Goal: Task Accomplishment & Management: Manage account settings

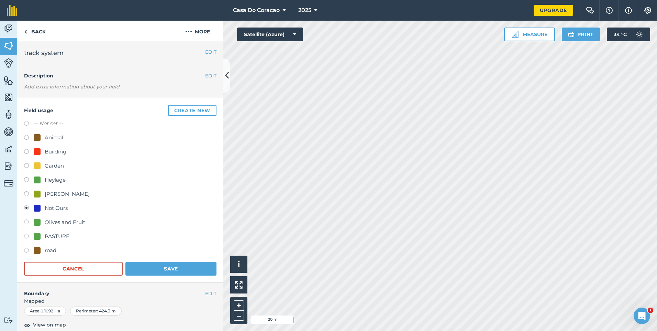
scroll to position [69, 0]
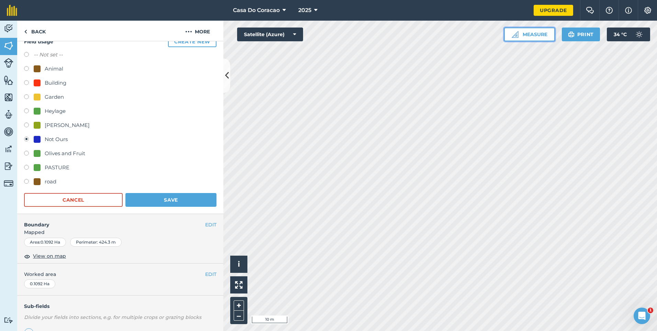
click at [514, 41] on button "Measure" at bounding box center [529, 34] width 51 height 14
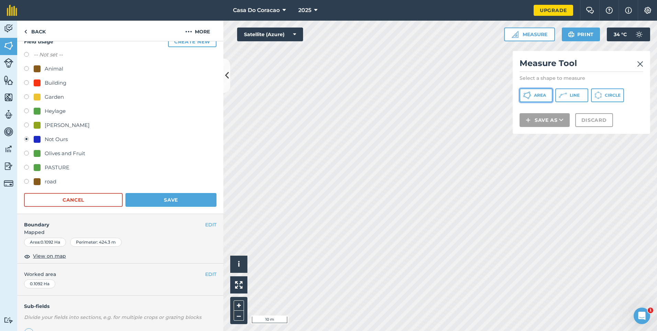
click at [544, 95] on span "Area" at bounding box center [540, 94] width 12 height 5
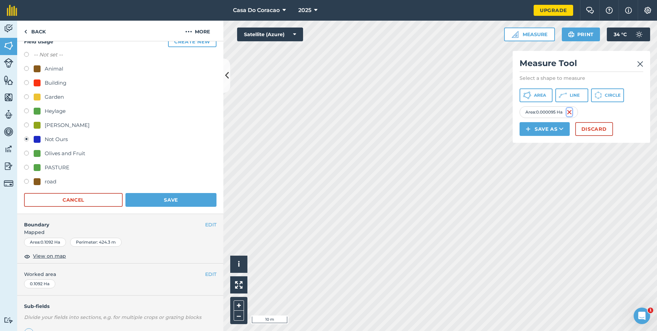
click at [572, 116] on img at bounding box center [569, 112] width 5 height 8
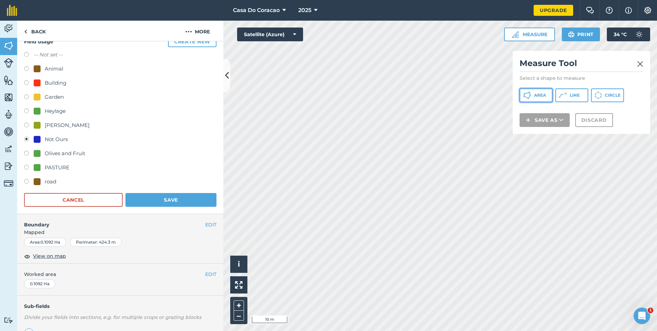
click at [548, 99] on button "Area" at bounding box center [536, 95] width 33 height 14
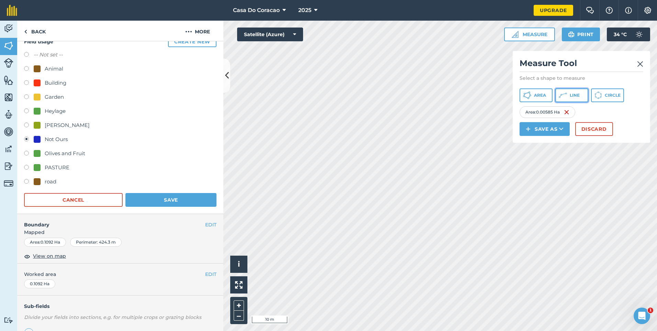
click at [588, 101] on button "Line" at bounding box center [571, 95] width 33 height 14
click at [626, 116] on img at bounding box center [625, 112] width 5 height 8
click at [569, 116] on img at bounding box center [566, 112] width 5 height 8
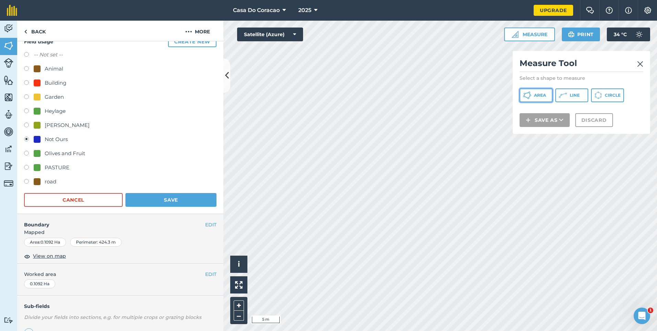
click at [547, 93] on button "Area" at bounding box center [536, 95] width 33 height 14
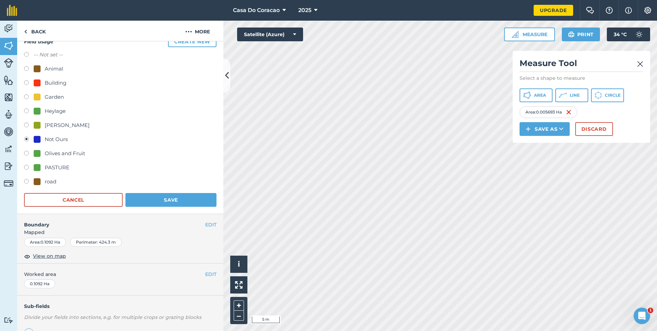
click at [573, 118] on div "Area : 0.005693 Ha" at bounding box center [549, 112] width 58 height 12
click at [570, 116] on img at bounding box center [568, 112] width 5 height 8
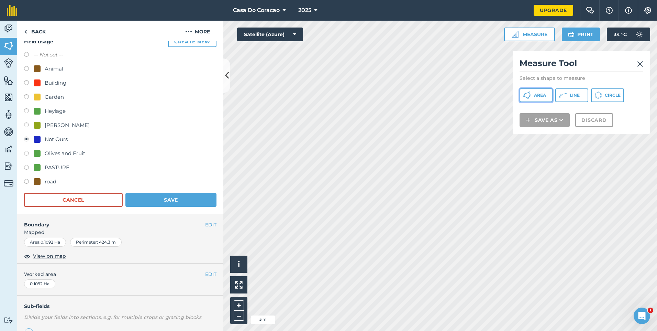
click at [543, 93] on span "Area" at bounding box center [540, 94] width 12 height 5
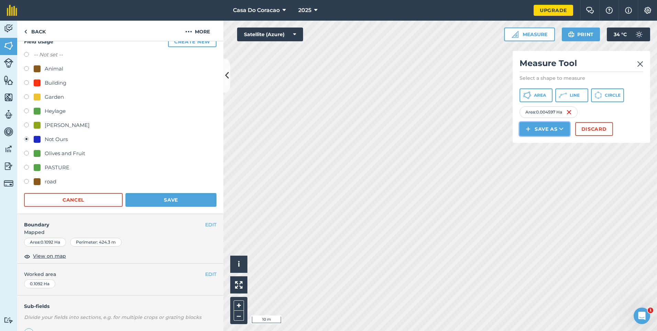
click at [532, 136] on button "Save as" at bounding box center [545, 129] width 50 height 14
click at [549, 152] on link "Field" at bounding box center [545, 144] width 48 height 15
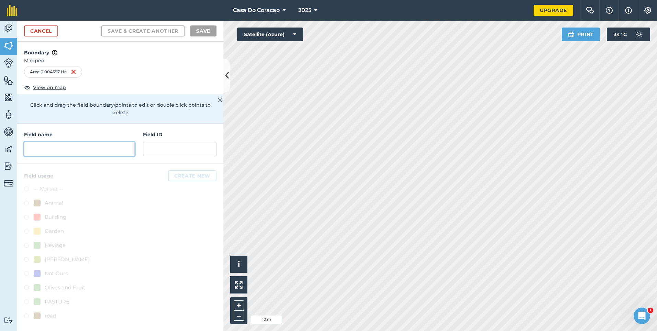
click at [79, 142] on input "text" at bounding box center [79, 149] width 111 height 14
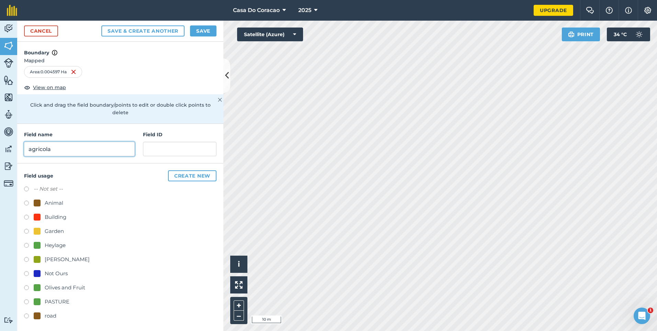
type input "agricola"
click at [35, 213] on div at bounding box center [37, 216] width 7 height 7
radio input "true"
drag, startPoint x: 186, startPoint y: 169, endPoint x: 132, endPoint y: 133, distance: 65.5
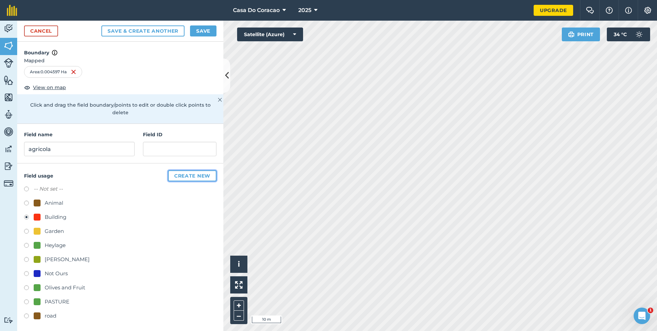
click at [132, 133] on div "Boundary Mapped Area : 0.004597 Ha View on map Click and drag the field boundar…" at bounding box center [120, 186] width 206 height 289
click at [198, 27] on button "Save" at bounding box center [203, 30] width 26 height 11
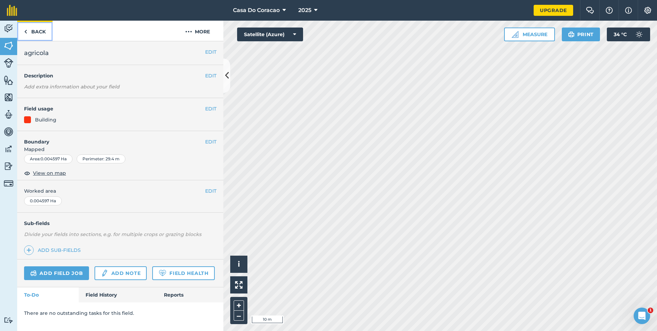
click at [38, 31] on link "Back" at bounding box center [34, 31] width 35 height 20
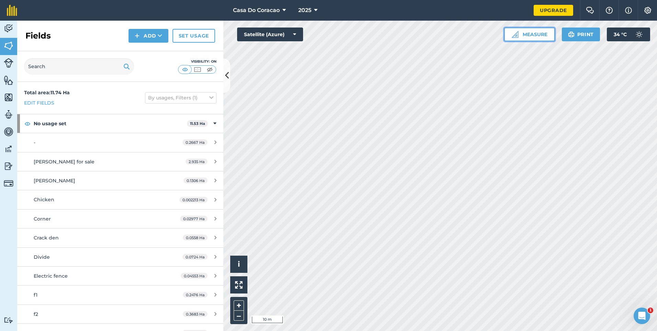
click at [521, 33] on button "Measure" at bounding box center [529, 34] width 51 height 14
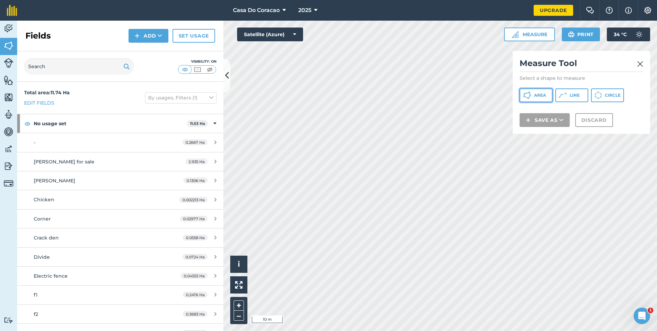
click at [541, 97] on span "Area" at bounding box center [540, 94] width 12 height 5
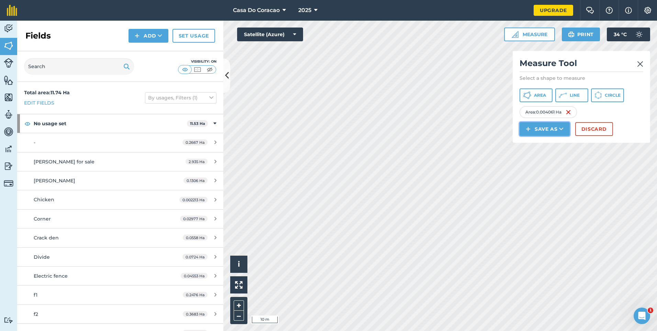
click at [536, 136] on button "Save as" at bounding box center [545, 129] width 50 height 14
click at [541, 136] on button "Save as" at bounding box center [545, 129] width 50 height 14
click at [541, 152] on link "Field" at bounding box center [545, 144] width 48 height 15
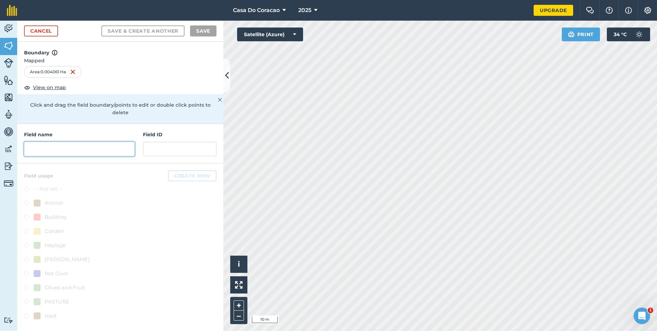
click at [78, 143] on input "text" at bounding box center [79, 149] width 111 height 14
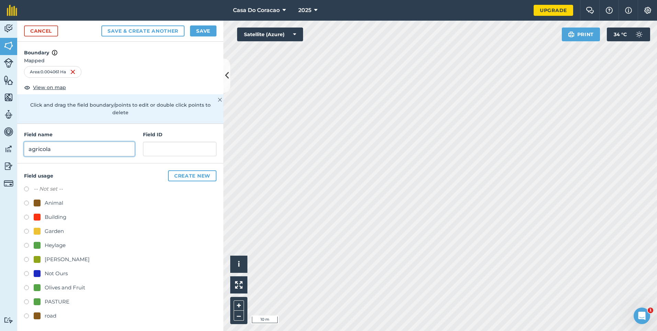
type input "agricola"
click at [44, 213] on div "Building" at bounding box center [50, 217] width 33 height 8
radio input "true"
click at [201, 29] on button "Save" at bounding box center [203, 30] width 26 height 11
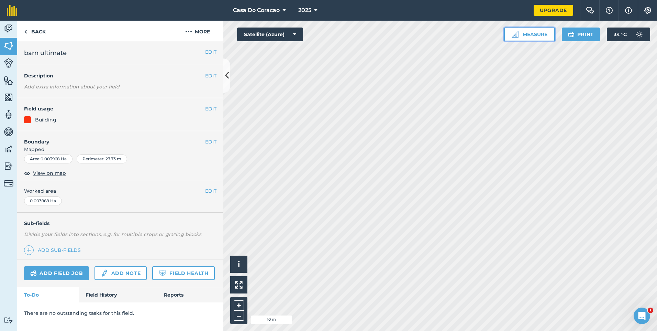
click at [513, 35] on img at bounding box center [515, 34] width 7 height 7
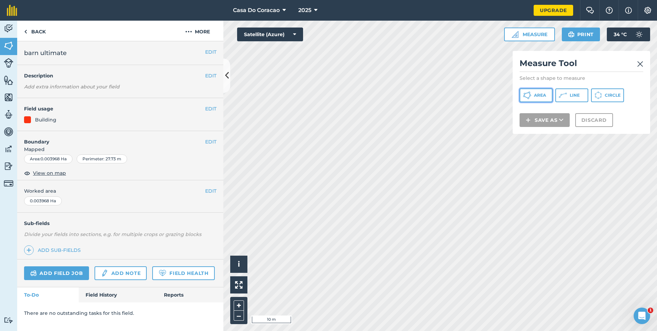
click at [540, 93] on button "Area" at bounding box center [536, 95] width 33 height 14
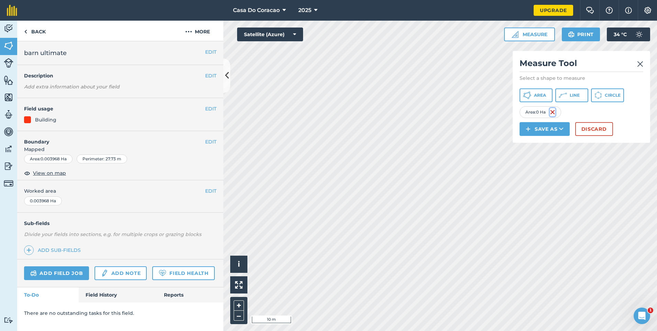
click at [554, 116] on img at bounding box center [552, 112] width 5 height 8
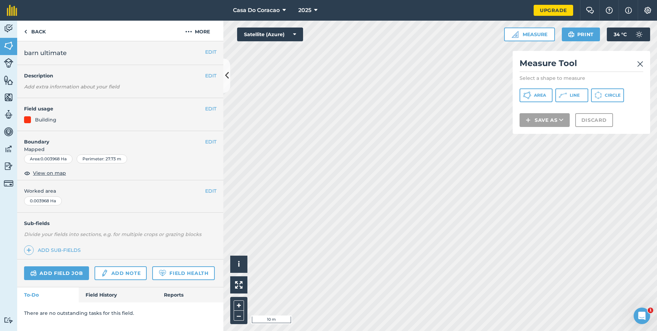
click at [636, 63] on h2 "Measure Tool" at bounding box center [582, 65] width 124 height 14
click at [639, 64] on img at bounding box center [640, 64] width 6 height 8
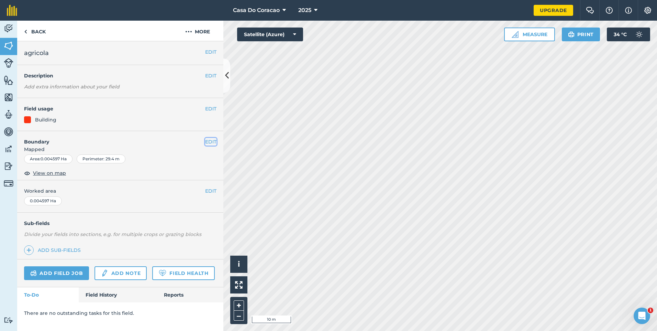
click at [210, 140] on button "EDIT" at bounding box center [210, 142] width 11 height 8
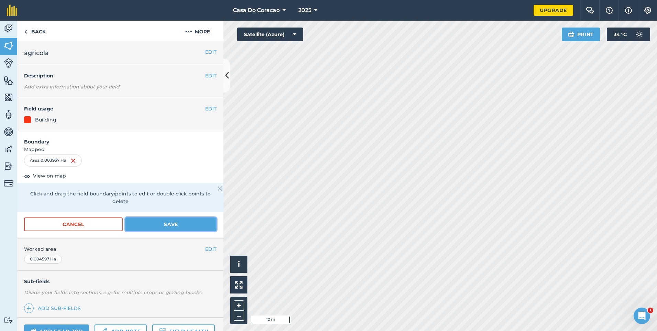
click at [147, 229] on button "Save" at bounding box center [170, 224] width 91 height 14
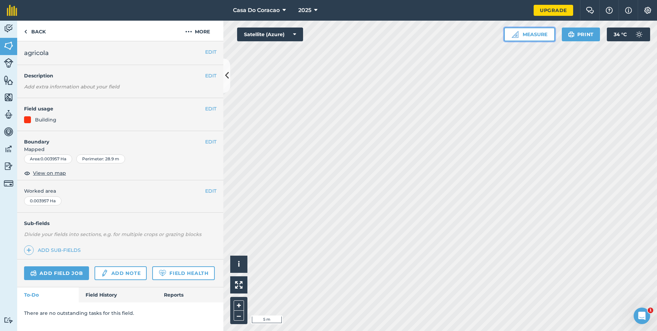
click at [533, 34] on button "Measure" at bounding box center [529, 34] width 51 height 14
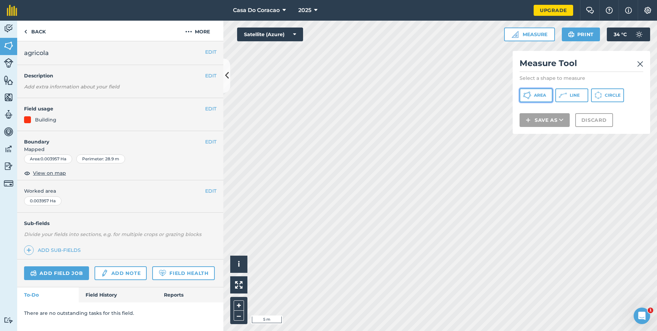
click at [543, 97] on span "Area" at bounding box center [540, 94] width 12 height 5
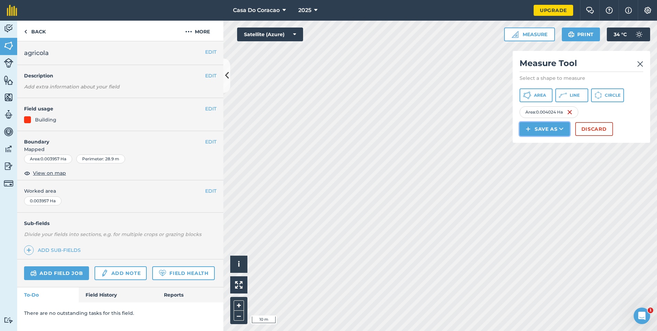
click at [535, 136] on button "Save as" at bounding box center [545, 129] width 50 height 14
click at [550, 152] on link "Field" at bounding box center [545, 144] width 48 height 15
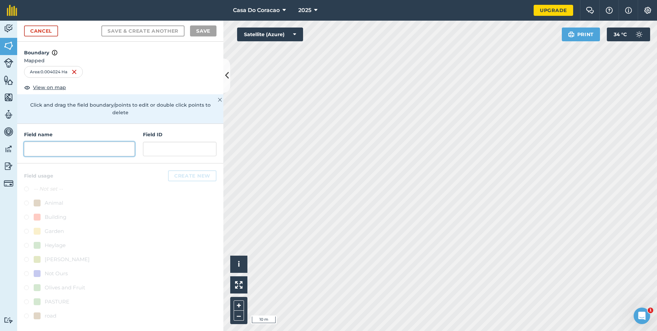
click at [120, 147] on input "text" at bounding box center [79, 149] width 111 height 14
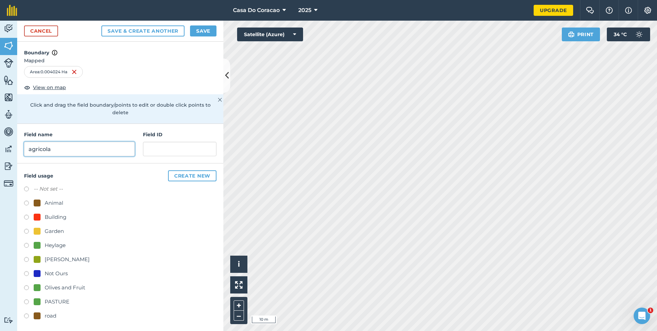
type input "agricola"
click at [210, 31] on button "Save" at bounding box center [203, 30] width 26 height 11
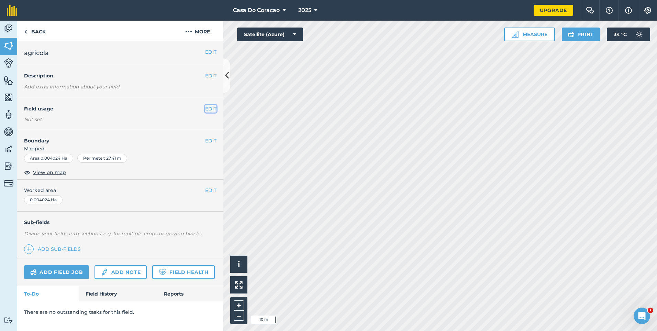
click at [211, 106] on button "EDIT" at bounding box center [210, 109] width 11 height 8
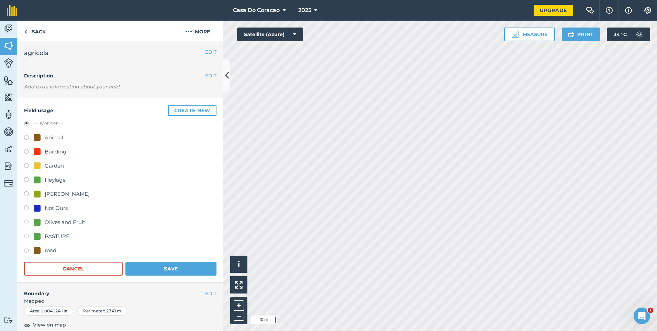
click at [44, 153] on div "Building" at bounding box center [50, 151] width 33 height 8
radio input "true"
radio input "false"
click at [156, 273] on button "Save" at bounding box center [170, 269] width 91 height 14
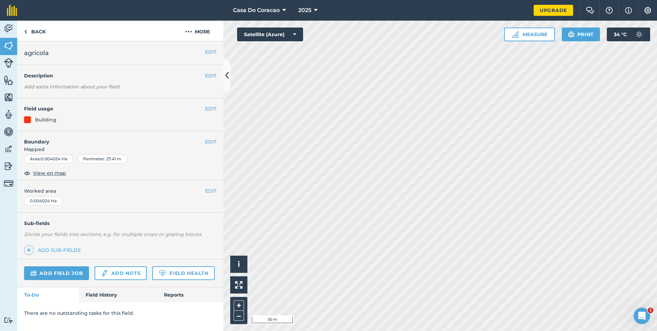
click at [202, 201] on div "Activity Fields Livestock Features Maps Team Vehicles Data Reporting Billing Tu…" at bounding box center [328, 176] width 657 height 310
click at [531, 34] on button "Measure" at bounding box center [529, 34] width 51 height 14
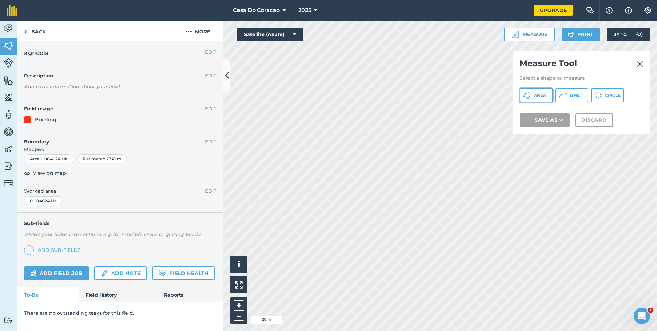
click at [553, 95] on button "Area" at bounding box center [536, 95] width 33 height 14
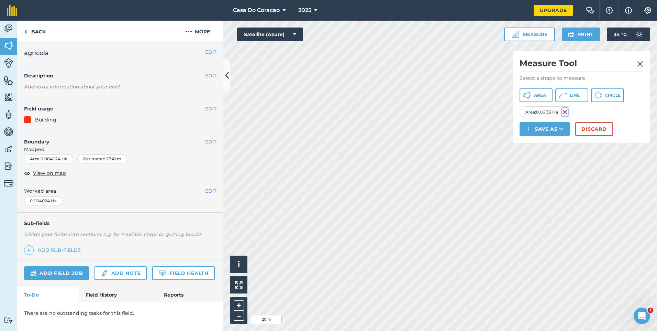
click at [565, 116] on img at bounding box center [564, 112] width 5 height 8
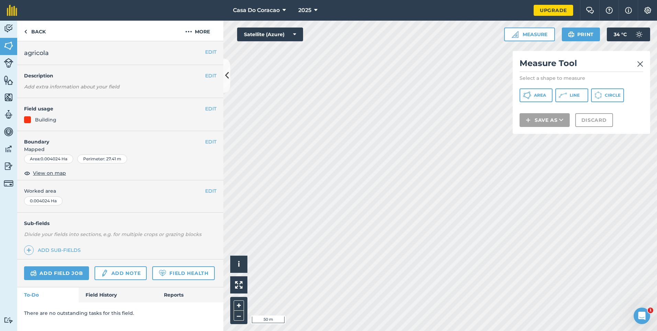
click at [206, 119] on div "Activity Fields Livestock Features Maps Team Vehicles Data Reporting Billing Tu…" at bounding box center [328, 176] width 657 height 310
click at [531, 98] on icon at bounding box center [527, 95] width 8 height 8
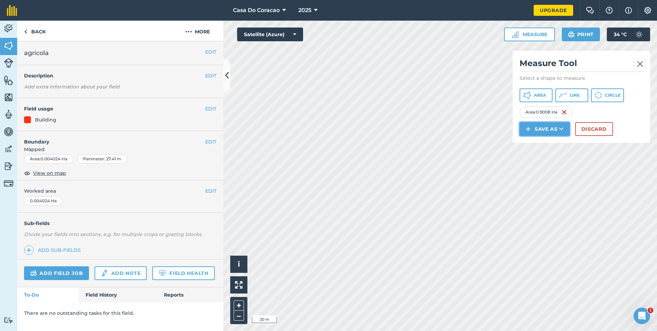
click at [537, 136] on button "Save as" at bounding box center [545, 129] width 50 height 14
click at [544, 152] on link "Field" at bounding box center [545, 144] width 48 height 15
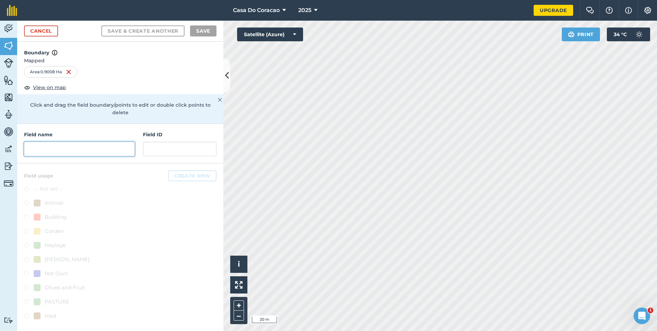
click at [99, 145] on input "text" at bounding box center [79, 149] width 111 height 14
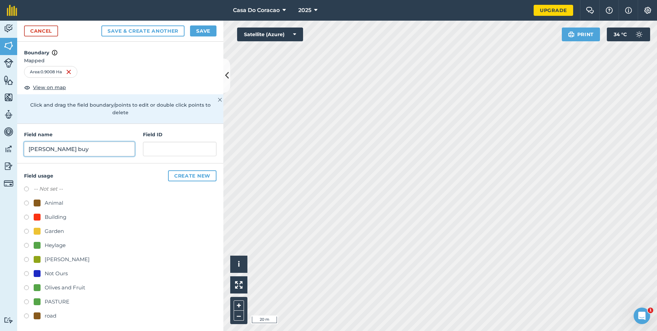
type input "[PERSON_NAME] buy"
click at [203, 30] on button "Save" at bounding box center [203, 30] width 26 height 11
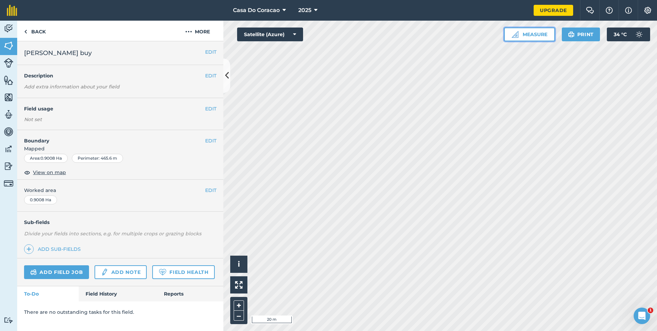
click at [526, 33] on button "Measure" at bounding box center [529, 34] width 51 height 14
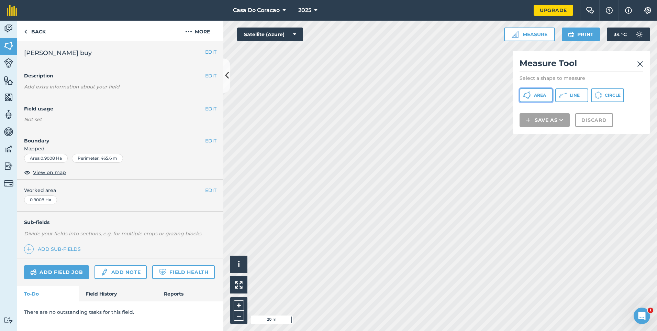
click at [540, 95] on span "Area" at bounding box center [540, 94] width 12 height 5
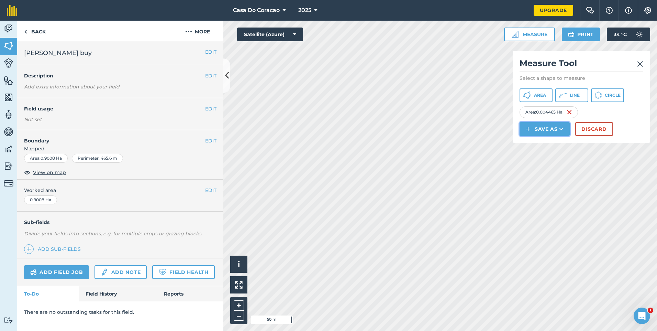
click at [542, 136] on button "Save as" at bounding box center [545, 129] width 50 height 14
click at [541, 152] on link "Field" at bounding box center [545, 144] width 48 height 15
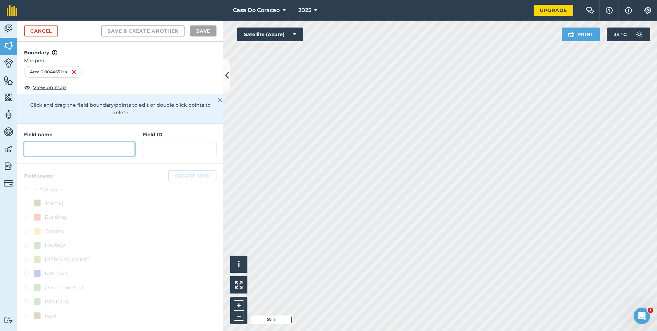
click at [77, 143] on input "text" at bounding box center [79, 149] width 111 height 14
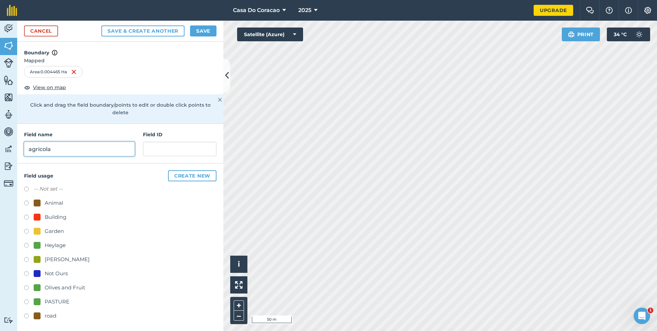
type input "agricola"
click at [47, 213] on div "Building" at bounding box center [56, 217] width 22 height 8
radio input "true"
click at [209, 33] on button "Save" at bounding box center [203, 30] width 26 height 11
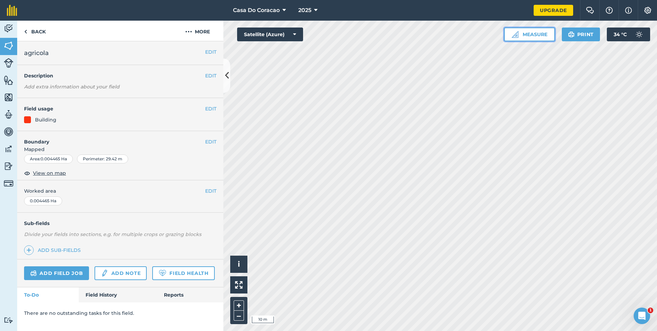
click at [532, 39] on button "Measure" at bounding box center [529, 34] width 51 height 14
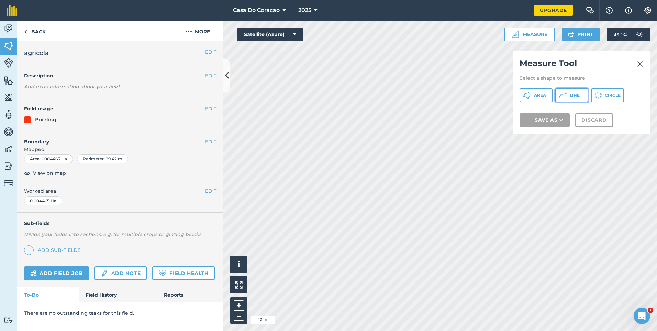
click at [580, 93] on span "Line" at bounding box center [575, 94] width 10 height 5
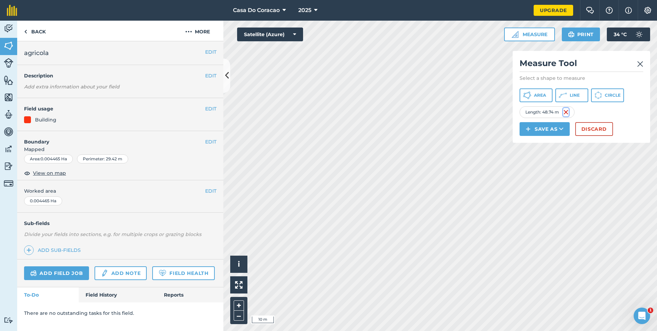
click at [564, 116] on img at bounding box center [565, 112] width 5 height 8
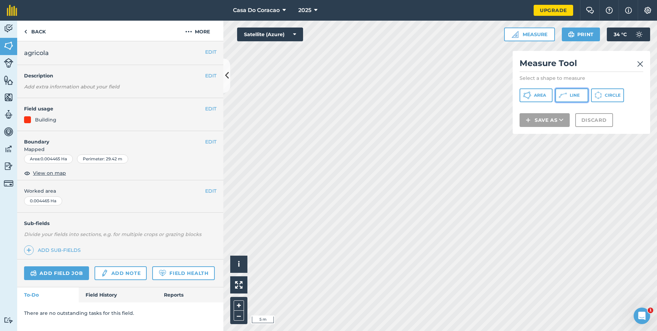
click at [578, 94] on span "Line" at bounding box center [575, 94] width 10 height 5
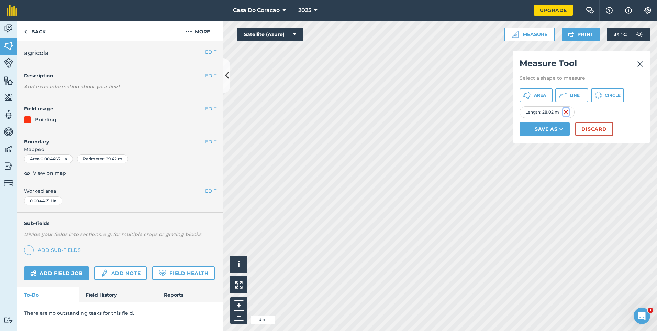
click at [565, 116] on img at bounding box center [565, 112] width 5 height 8
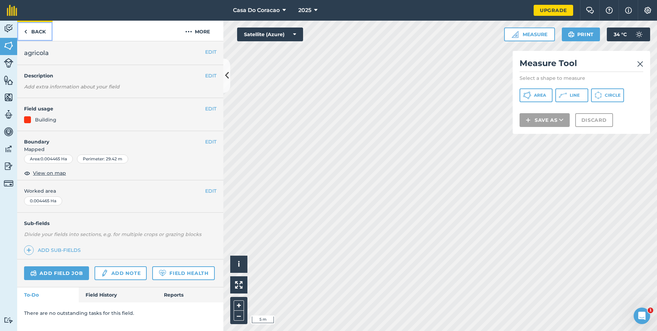
click at [43, 33] on link "Back" at bounding box center [34, 31] width 35 height 20
click at [208, 140] on button "EDIT" at bounding box center [210, 142] width 11 height 8
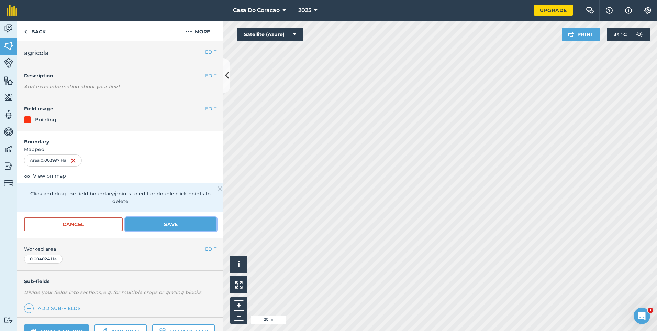
click at [158, 222] on button "Save" at bounding box center [170, 224] width 91 height 14
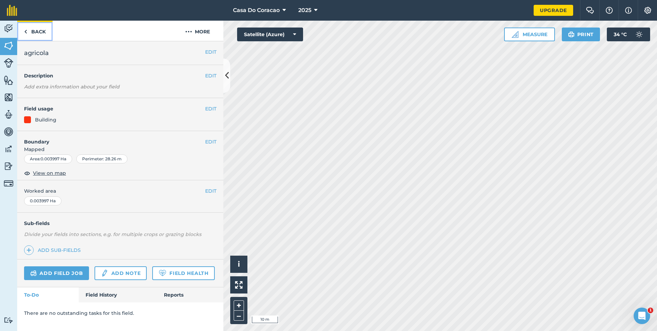
click at [38, 31] on link "Back" at bounding box center [34, 31] width 35 height 20
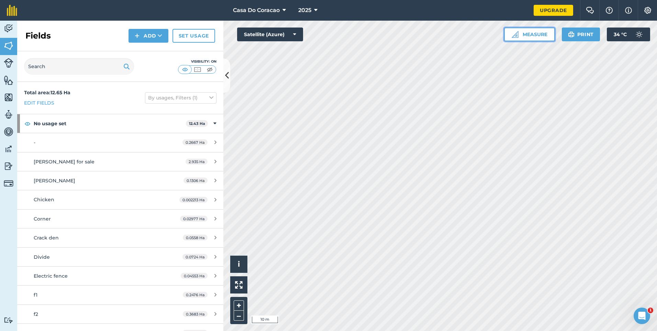
click at [544, 35] on button "Measure" at bounding box center [529, 34] width 51 height 14
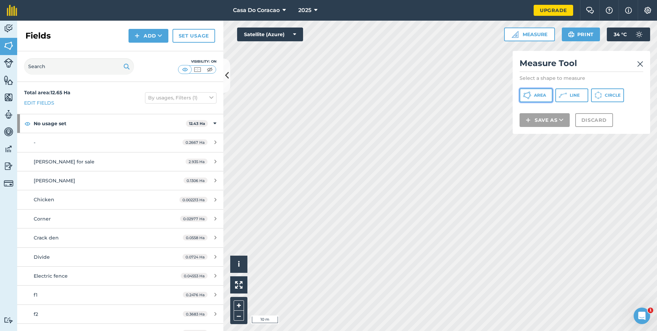
click at [540, 94] on span "Area" at bounding box center [540, 94] width 12 height 5
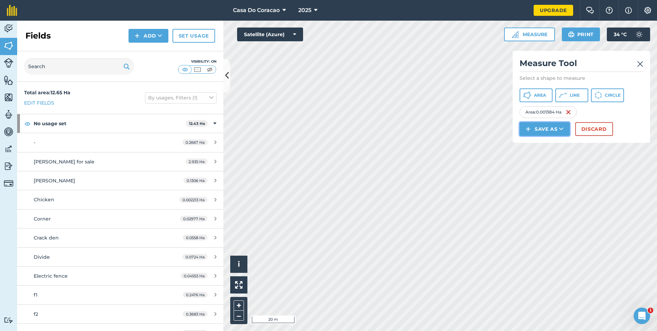
click at [542, 136] on button "Save as" at bounding box center [545, 129] width 50 height 14
click at [544, 152] on link "Field" at bounding box center [545, 144] width 48 height 15
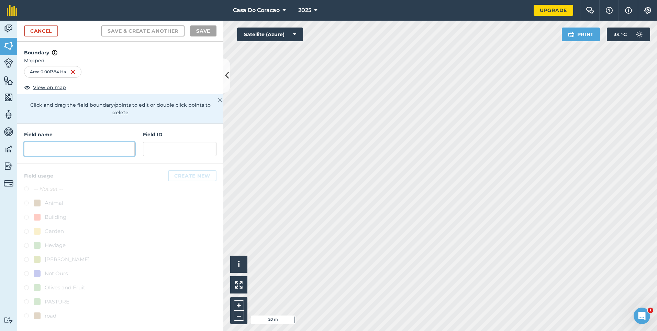
click at [110, 142] on input "text" at bounding box center [79, 149] width 111 height 14
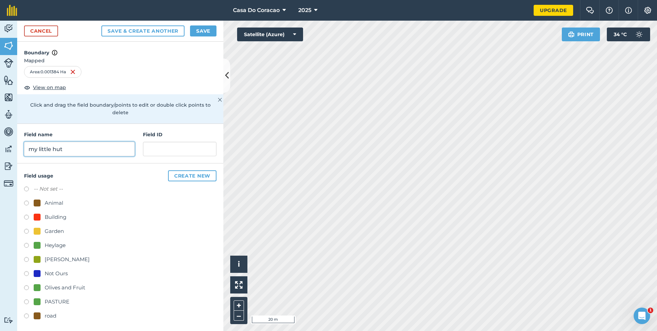
type input "my little hut"
click at [27, 214] on label at bounding box center [29, 217] width 10 height 7
radio input "true"
click at [210, 33] on button "Save" at bounding box center [203, 30] width 26 height 11
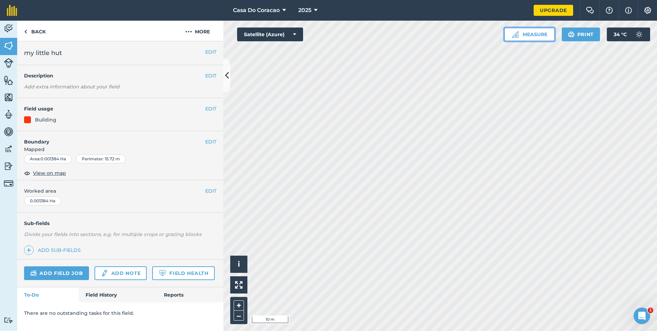
click at [522, 33] on button "Measure" at bounding box center [529, 34] width 51 height 14
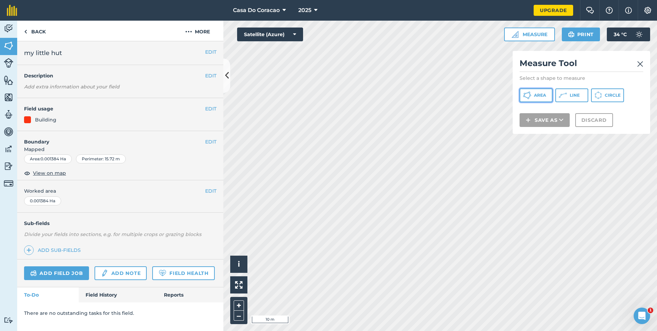
click at [535, 99] on button "Area" at bounding box center [536, 95] width 33 height 14
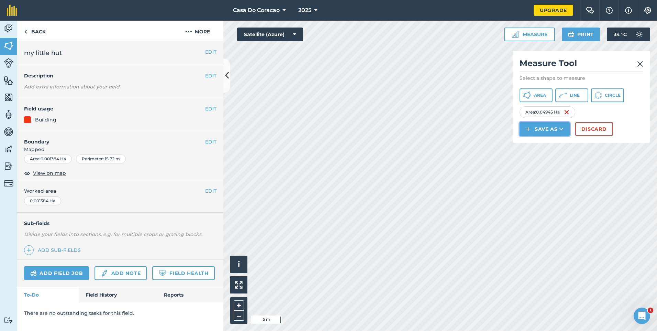
click at [542, 136] on button "Save as" at bounding box center [545, 129] width 50 height 14
click at [548, 152] on link "Field" at bounding box center [545, 144] width 48 height 15
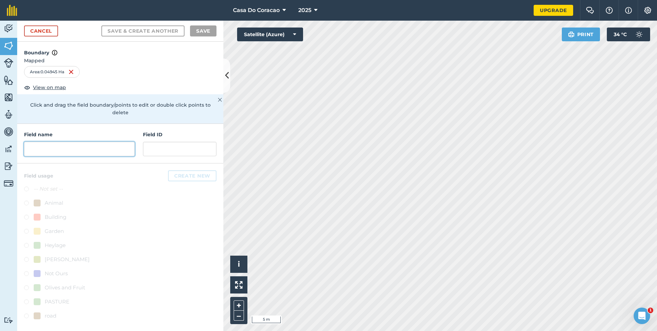
click at [88, 142] on input "text" at bounding box center [79, 149] width 111 height 14
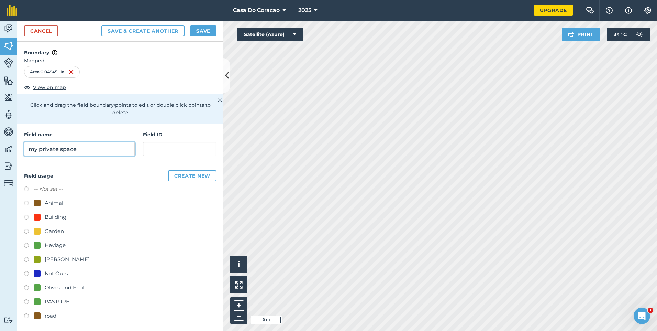
type input "my private space"
click at [201, 28] on button "Save" at bounding box center [203, 30] width 26 height 11
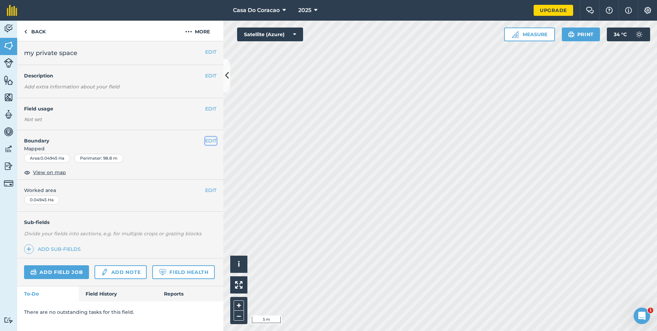
click at [214, 138] on button "EDIT" at bounding box center [210, 141] width 11 height 8
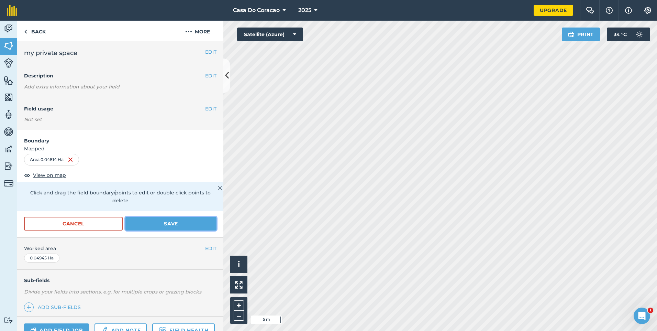
click at [153, 226] on button "Save" at bounding box center [170, 224] width 91 height 14
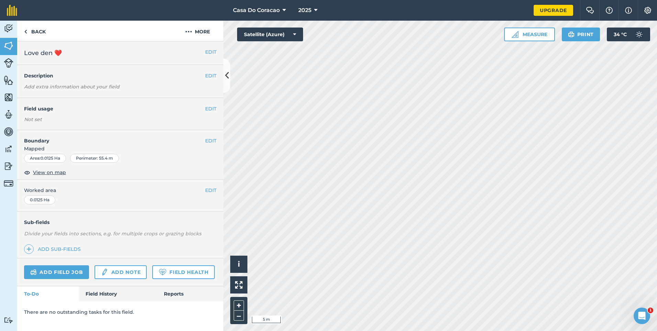
click at [209, 136] on div "EDIT Boundary Mapped Area : 0.0125 Ha Perimeter : 55.4 m View on map" at bounding box center [120, 154] width 206 height 49
click at [211, 138] on button "EDIT" at bounding box center [210, 141] width 11 height 8
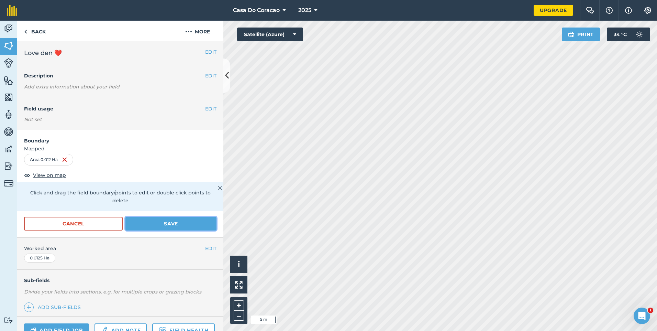
click at [171, 222] on button "Save" at bounding box center [170, 224] width 91 height 14
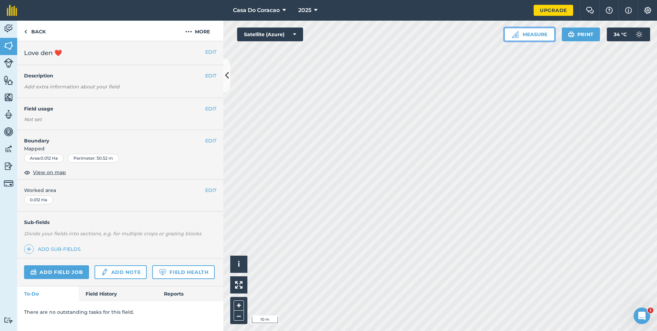
click at [537, 35] on button "Measure" at bounding box center [529, 34] width 51 height 14
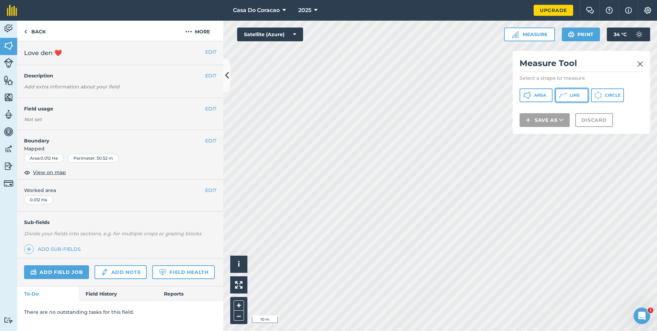
click at [580, 90] on button "Line" at bounding box center [571, 95] width 33 height 14
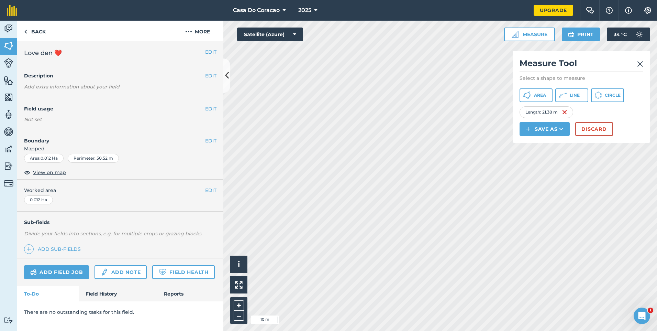
click at [641, 63] on img at bounding box center [640, 64] width 6 height 8
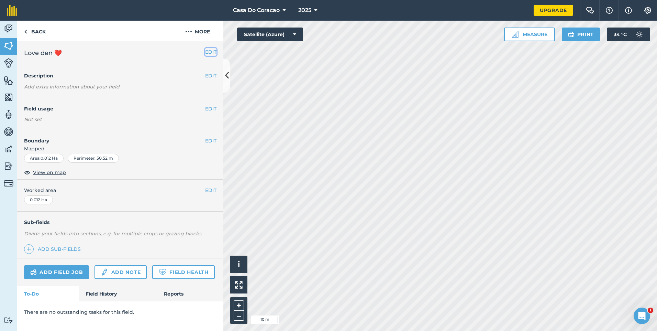
click at [214, 49] on button "EDIT" at bounding box center [210, 52] width 11 height 8
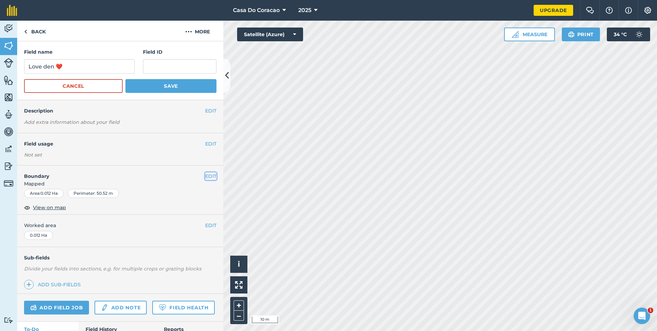
click at [209, 175] on button "EDIT" at bounding box center [210, 176] width 11 height 8
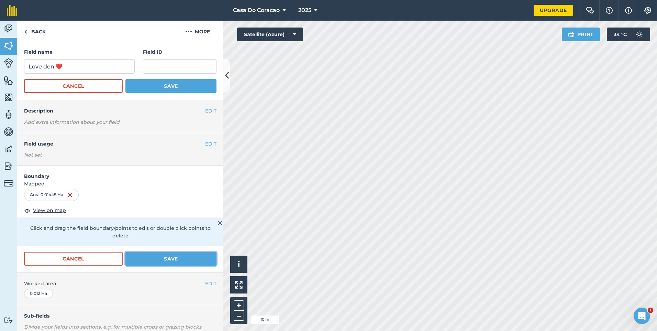
click at [176, 263] on button "Save" at bounding box center [170, 259] width 91 height 14
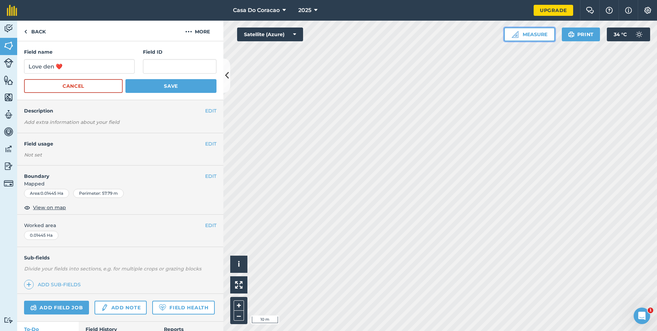
click at [542, 38] on button "Measure" at bounding box center [529, 34] width 51 height 14
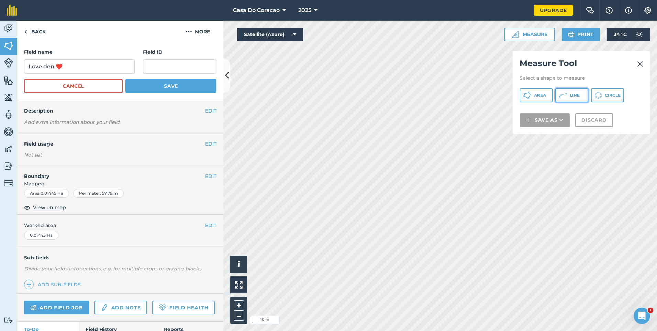
click at [531, 95] on icon at bounding box center [527, 95] width 8 height 8
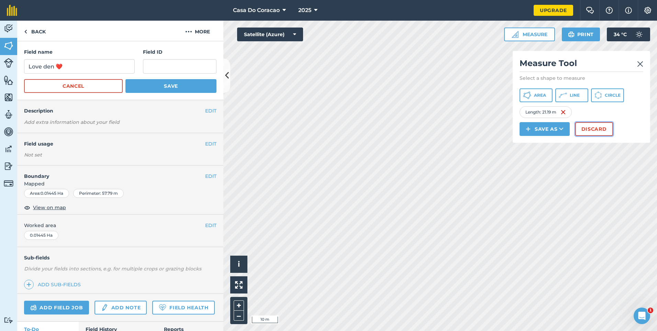
click at [584, 136] on button "Discard" at bounding box center [594, 129] width 38 height 14
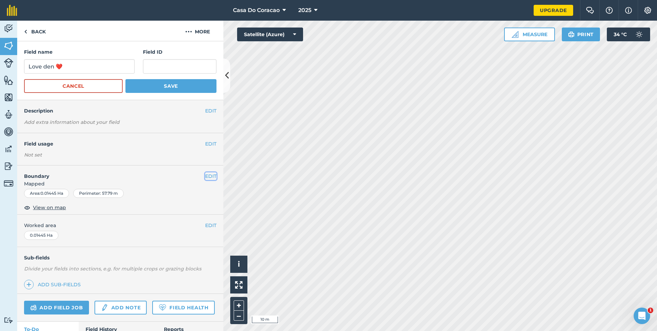
click at [205, 175] on button "EDIT" at bounding box center [210, 176] width 11 height 8
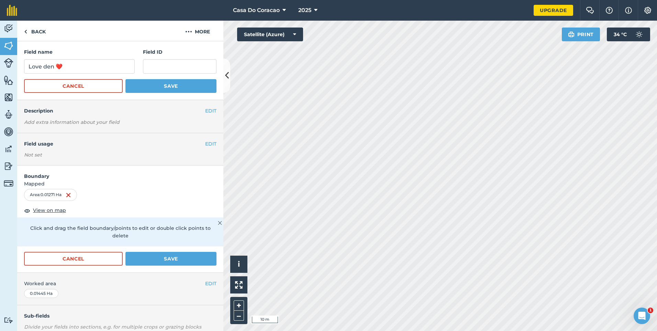
click at [159, 266] on div "Cancel Save" at bounding box center [120, 262] width 206 height 21
click at [161, 261] on button "Save" at bounding box center [170, 259] width 91 height 14
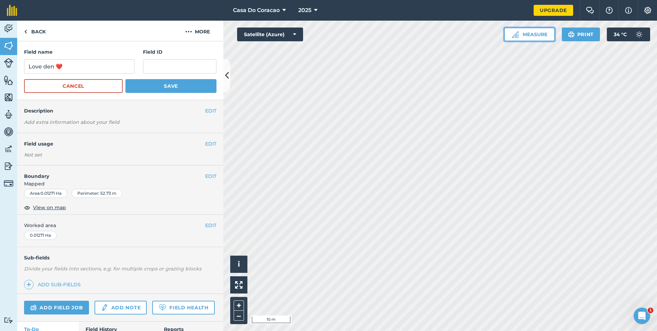
click at [522, 38] on button "Measure" at bounding box center [529, 34] width 51 height 14
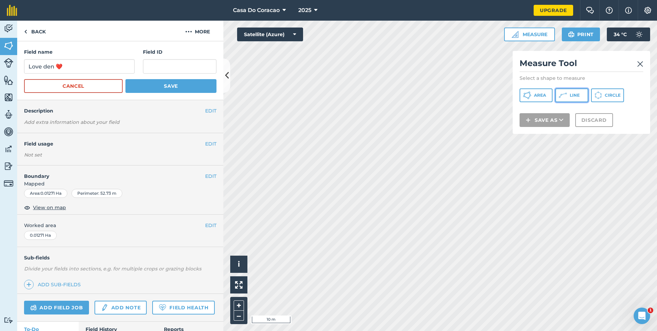
click at [587, 94] on button "Line" at bounding box center [571, 95] width 33 height 14
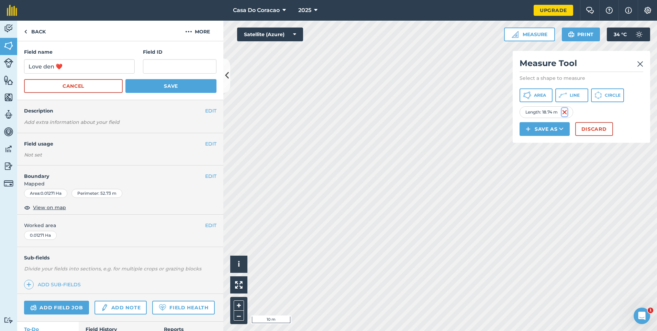
click at [566, 116] on img at bounding box center [564, 112] width 5 height 8
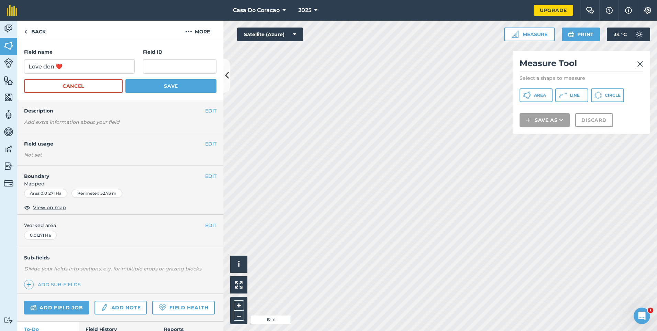
click at [642, 65] on img at bounding box center [640, 64] width 6 height 8
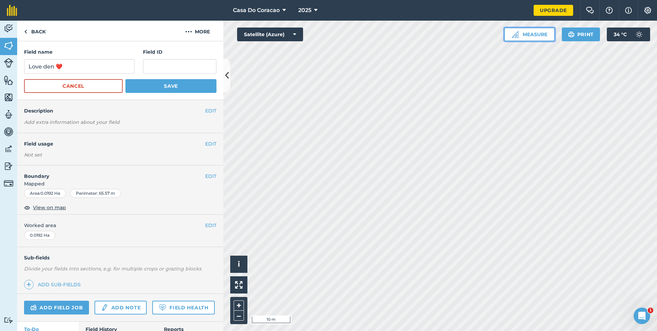
click at [526, 34] on button "Measure" at bounding box center [529, 34] width 51 height 14
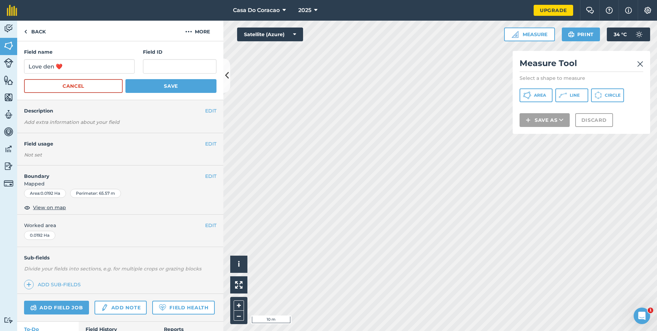
click at [639, 60] on img at bounding box center [640, 64] width 6 height 8
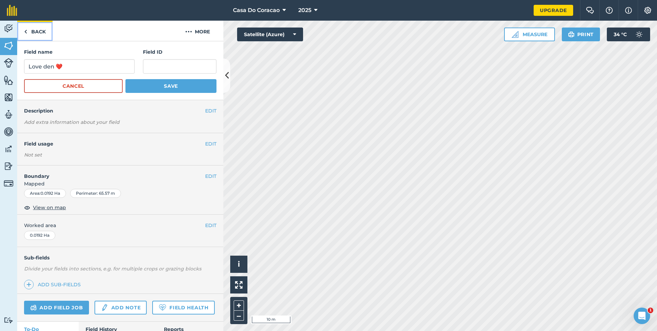
click at [45, 34] on link "Back" at bounding box center [34, 31] width 35 height 20
click at [36, 31] on link "Back" at bounding box center [34, 31] width 35 height 20
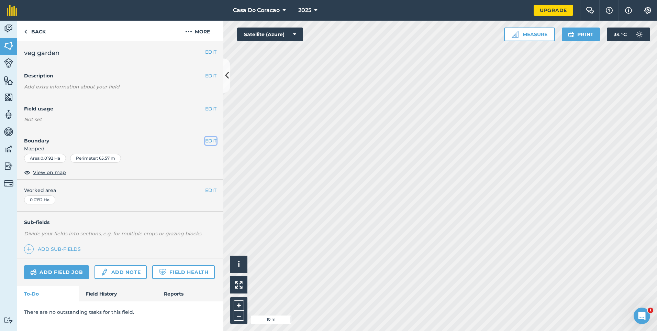
click at [209, 140] on button "EDIT" at bounding box center [210, 141] width 11 height 8
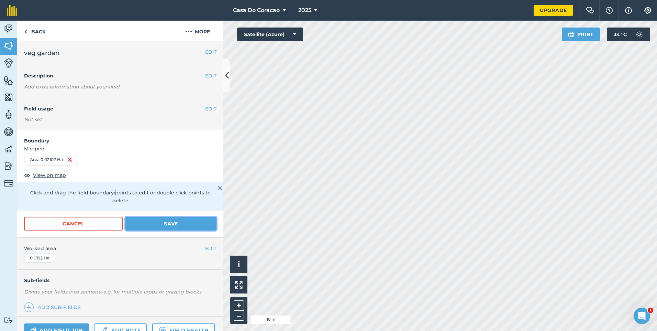
click at [176, 225] on button "Save" at bounding box center [170, 224] width 91 height 14
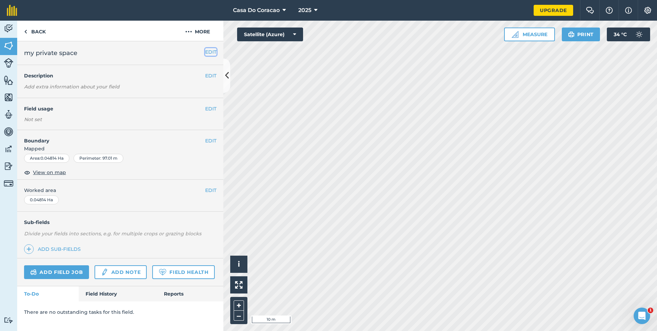
click at [205, 52] on button "EDIT" at bounding box center [210, 52] width 11 height 8
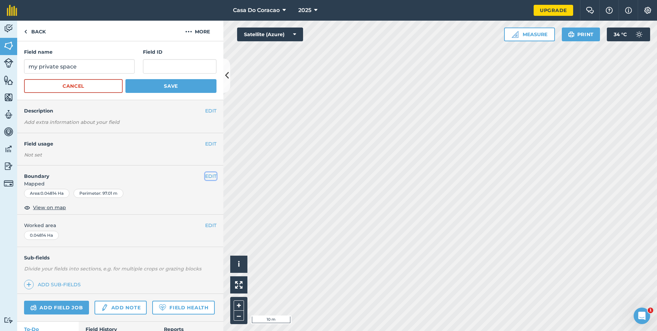
click at [208, 175] on button "EDIT" at bounding box center [210, 176] width 11 height 8
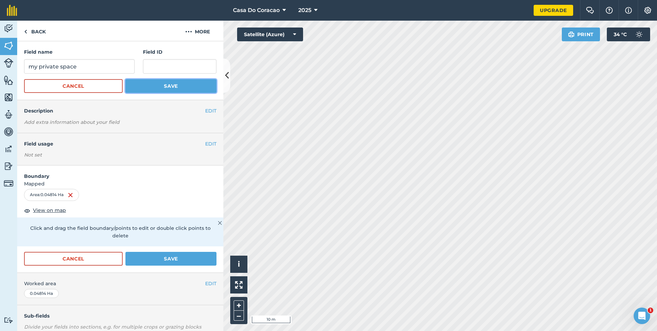
click at [144, 87] on button "Save" at bounding box center [170, 86] width 91 height 14
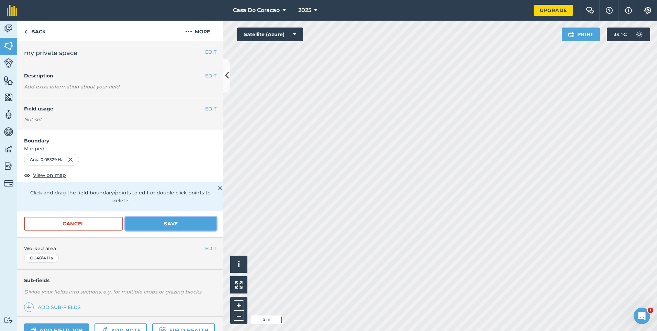
click at [174, 222] on button "Save" at bounding box center [170, 224] width 91 height 14
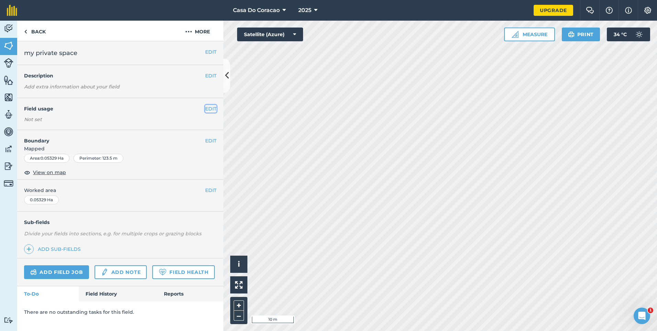
click at [208, 105] on button "EDIT" at bounding box center [210, 109] width 11 height 8
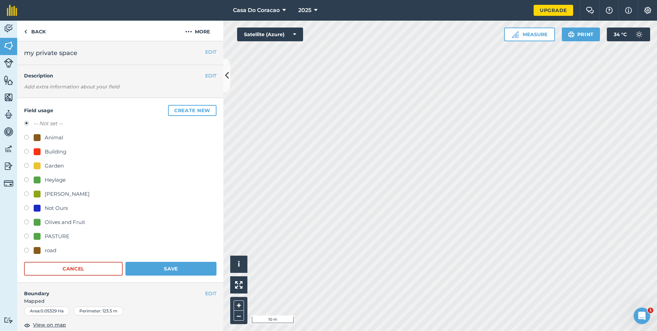
click at [54, 194] on div "[PERSON_NAME]" at bounding box center [67, 194] width 45 height 8
radio input "true"
radio input "false"
click at [157, 266] on button "Save" at bounding box center [170, 269] width 91 height 14
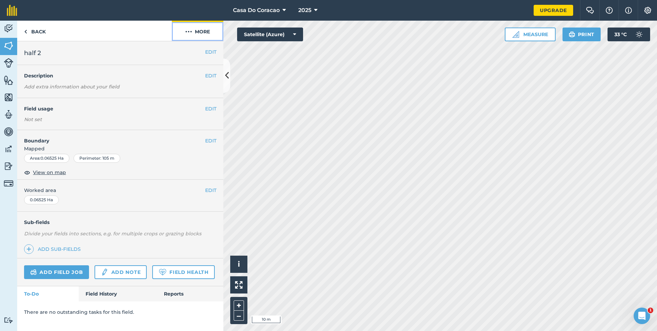
click at [192, 30] on button "More" at bounding box center [198, 31] width 52 height 20
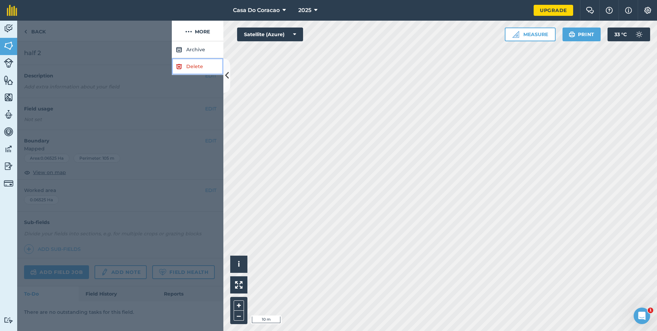
click at [196, 71] on link "Delete" at bounding box center [198, 66] width 52 height 17
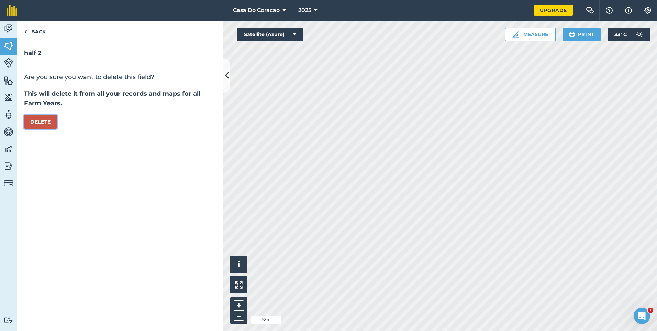
click at [54, 124] on button "Delete" at bounding box center [40, 122] width 33 height 14
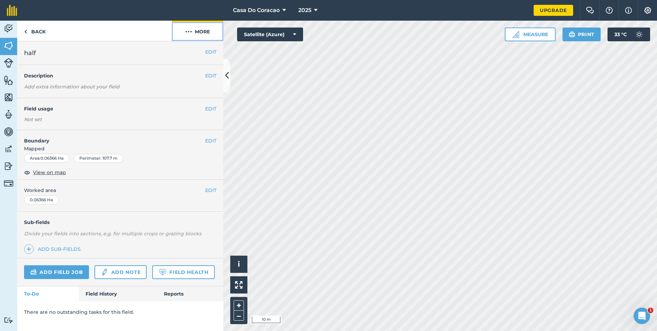
click at [196, 33] on button "More" at bounding box center [198, 31] width 52 height 20
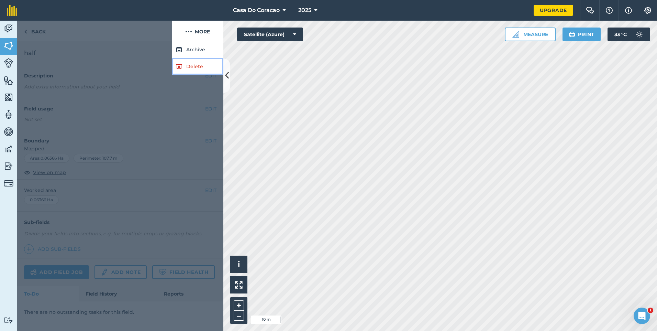
click at [196, 66] on link "Delete" at bounding box center [198, 66] width 52 height 17
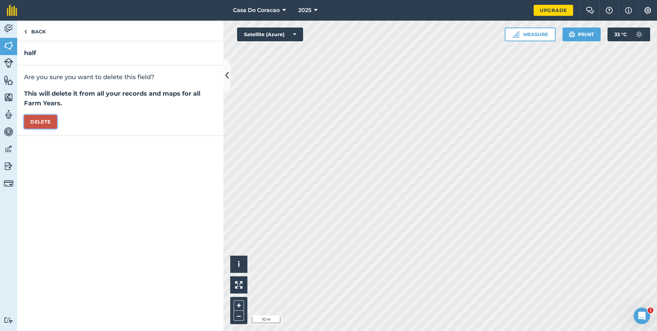
click at [52, 122] on button "Delete" at bounding box center [40, 122] width 33 height 14
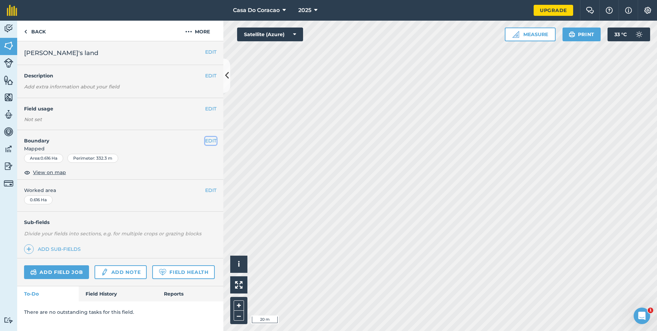
click at [214, 141] on button "EDIT" at bounding box center [210, 141] width 11 height 8
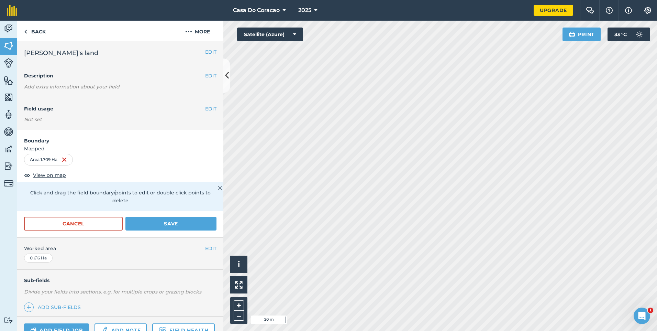
click at [351, 14] on div "Casa Do Coracao 2025 Upgrade Farm Chat Help Info Settings Map printing is not a…" at bounding box center [328, 165] width 657 height 331
drag, startPoint x: 152, startPoint y: 225, endPoint x: 155, endPoint y: 225, distance: 3.8
click at [155, 225] on button "Save" at bounding box center [170, 224] width 91 height 14
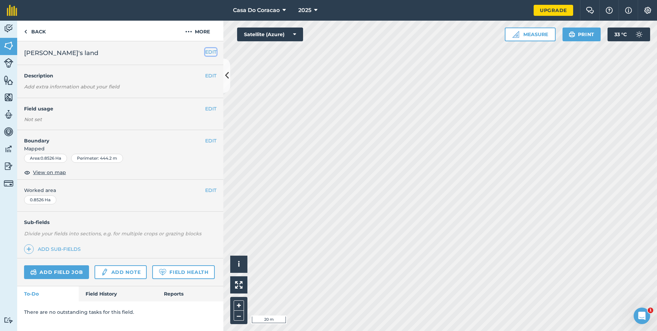
click at [210, 54] on button "EDIT" at bounding box center [210, 52] width 11 height 8
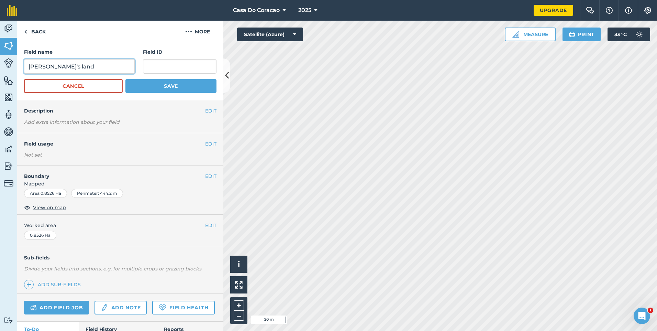
click at [99, 68] on input "[PERSON_NAME]'s land" at bounding box center [79, 66] width 111 height 14
type input "[PERSON_NAME]'s land lower"
click at [156, 85] on button "Save" at bounding box center [170, 86] width 91 height 14
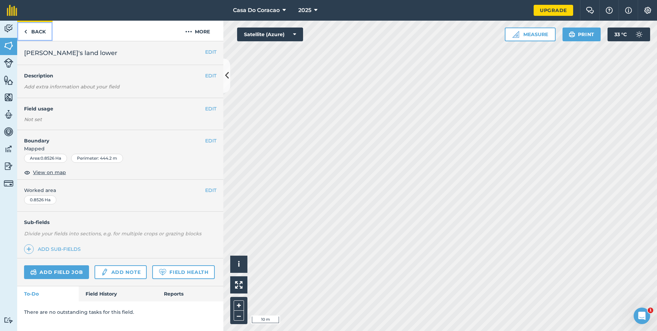
click at [46, 32] on link "Back" at bounding box center [34, 31] width 35 height 20
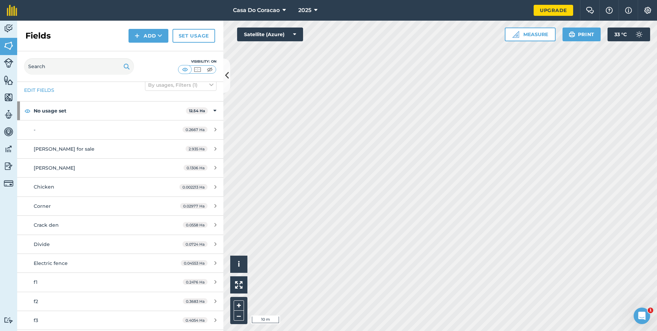
scroll to position [9, 0]
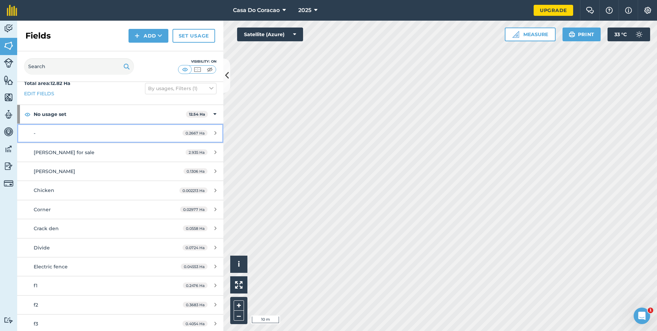
click at [139, 134] on div "-" at bounding box center [98, 133] width 129 height 8
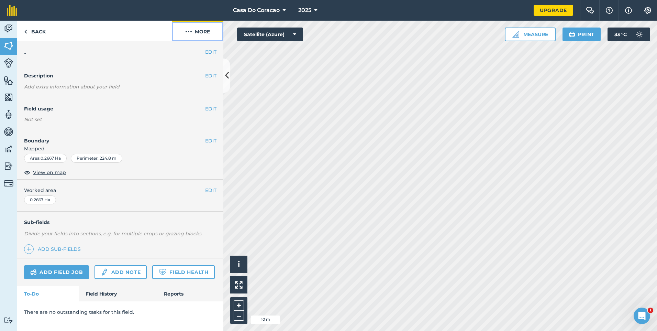
click at [203, 30] on button "More" at bounding box center [198, 31] width 52 height 20
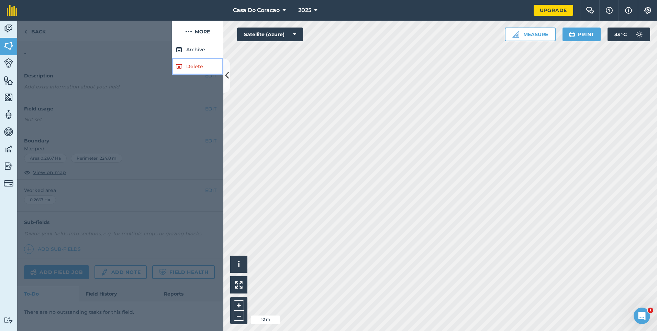
click at [200, 67] on link "Delete" at bounding box center [198, 66] width 52 height 17
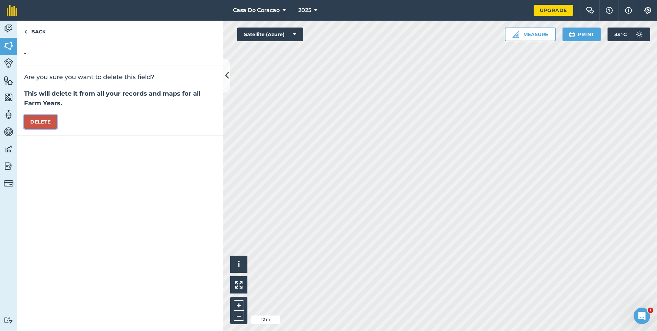
click at [44, 124] on button "Delete" at bounding box center [40, 122] width 33 height 14
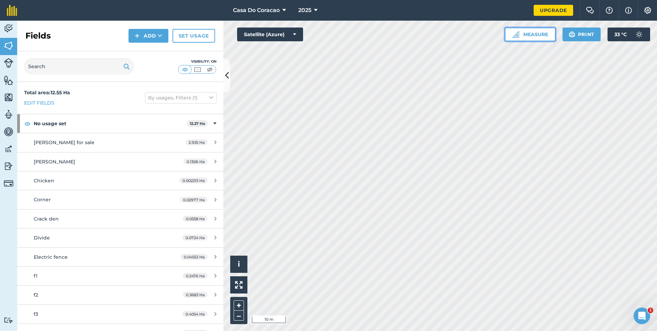
click at [526, 34] on button "Measure" at bounding box center [530, 34] width 51 height 14
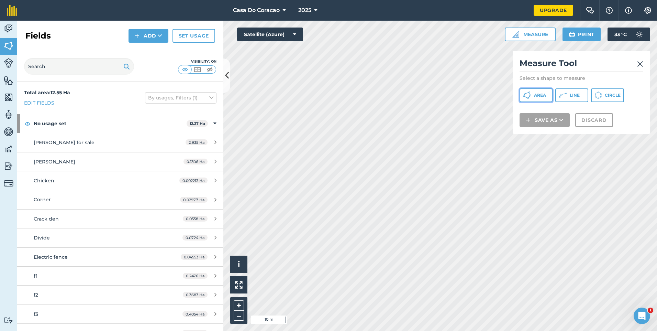
click at [550, 96] on button "Area" at bounding box center [536, 95] width 33 height 14
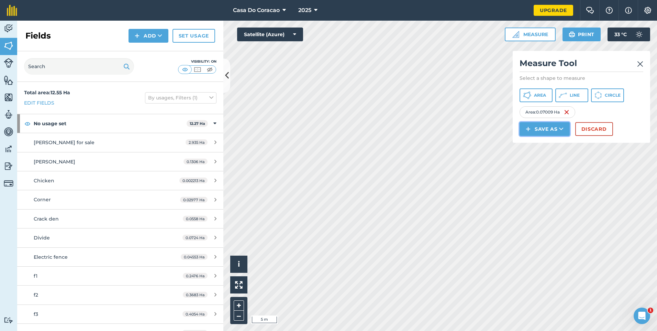
click at [538, 136] on button "Save as" at bounding box center [545, 129] width 50 height 14
click at [555, 152] on link "Field" at bounding box center [545, 144] width 48 height 15
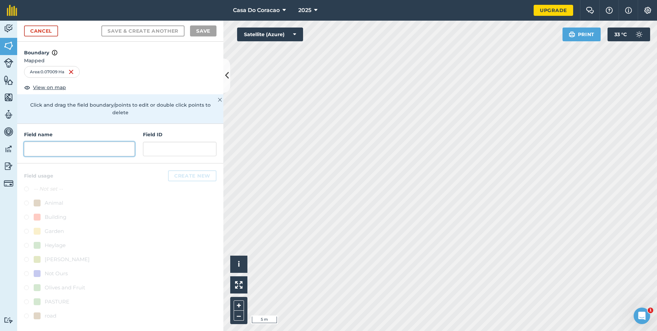
click at [90, 142] on input "text" at bounding box center [79, 149] width 111 height 14
type input "e"
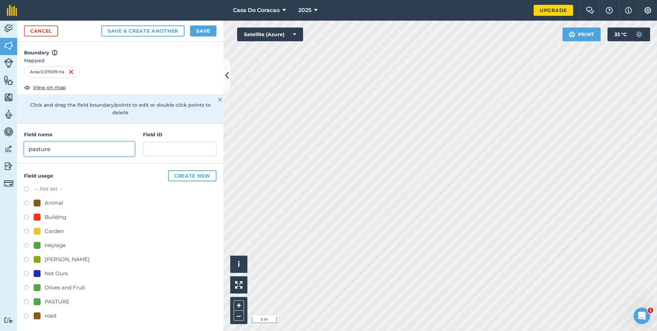
type input "pasture"
click at [204, 30] on button "Save" at bounding box center [203, 30] width 26 height 11
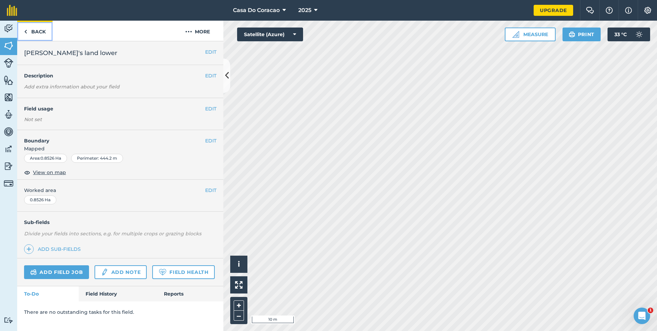
click at [24, 29] on link "Back" at bounding box center [34, 31] width 35 height 20
click at [45, 34] on link "Back" at bounding box center [34, 31] width 35 height 20
click at [41, 31] on link "Back" at bounding box center [34, 31] width 35 height 20
click at [215, 142] on button "EDIT" at bounding box center [210, 141] width 11 height 8
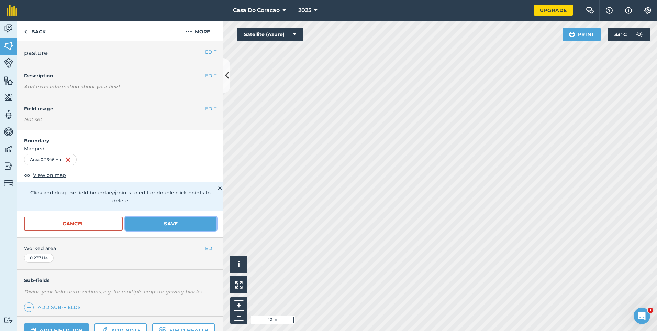
click at [158, 222] on button "Save" at bounding box center [170, 224] width 91 height 14
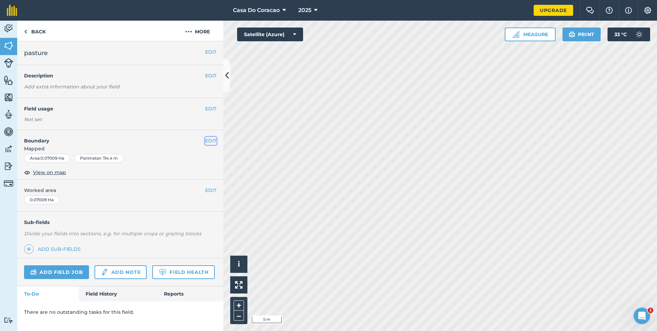
click at [210, 140] on button "EDIT" at bounding box center [210, 141] width 11 height 8
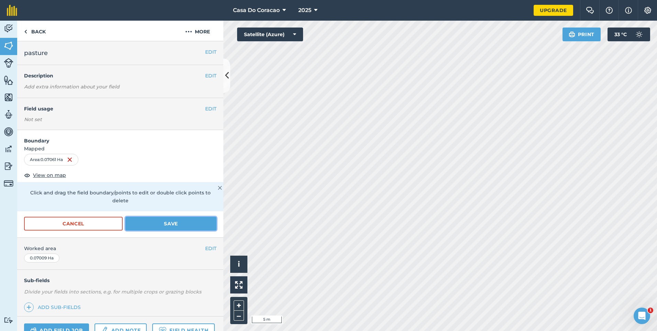
click at [171, 228] on button "Save" at bounding box center [170, 224] width 91 height 14
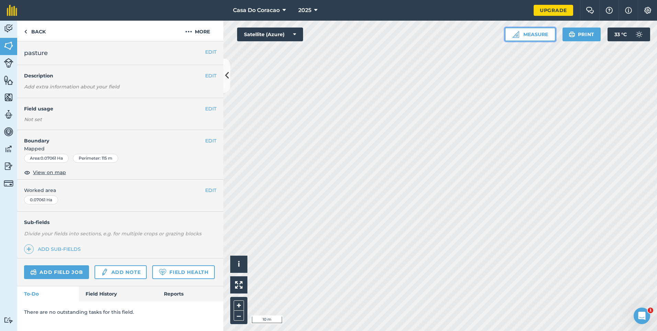
click at [535, 39] on button "Measure" at bounding box center [530, 34] width 51 height 14
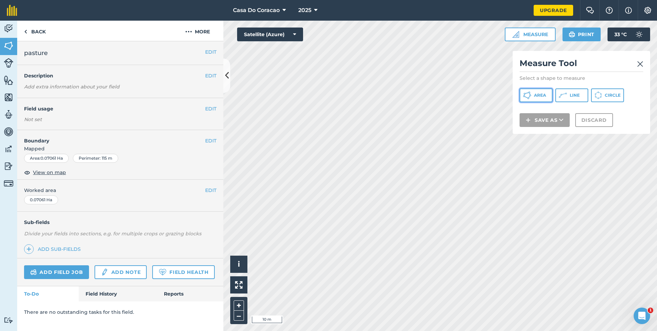
click at [541, 92] on button "Area" at bounding box center [536, 95] width 33 height 14
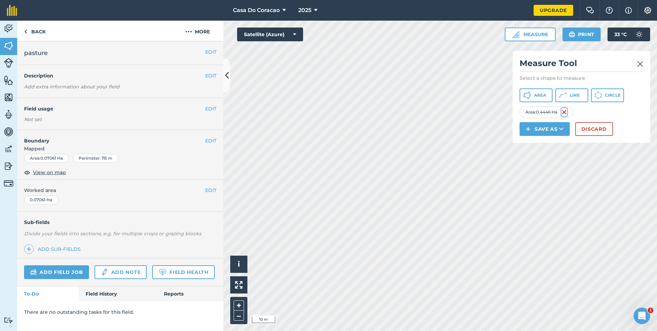
click at [567, 116] on img at bounding box center [564, 112] width 5 height 8
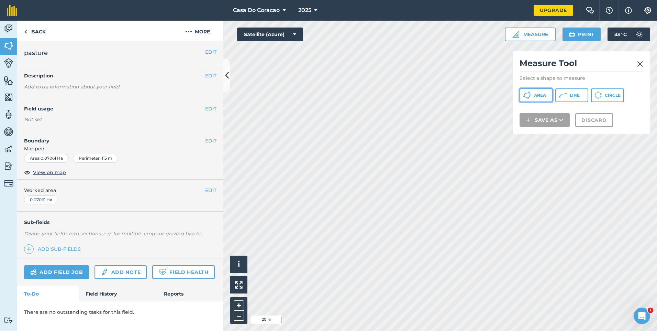
click at [543, 96] on span "Area" at bounding box center [540, 94] width 12 height 5
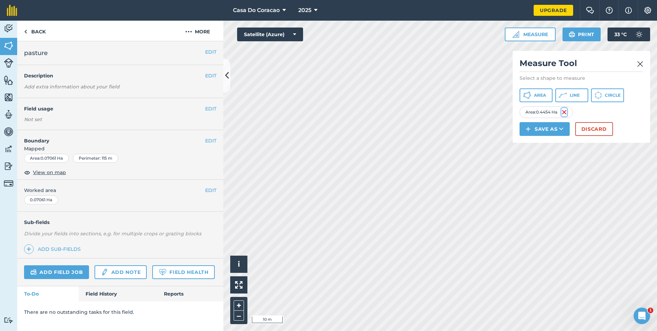
click at [565, 116] on img at bounding box center [564, 112] width 5 height 8
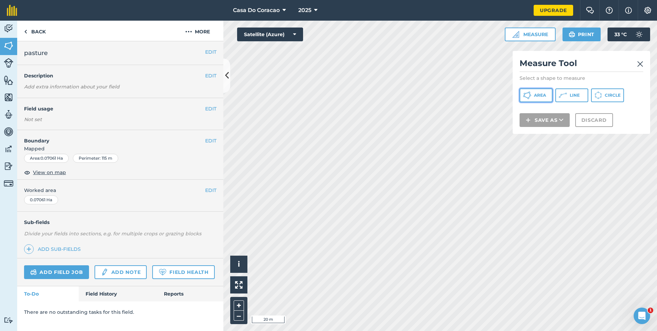
click at [527, 97] on icon at bounding box center [527, 95] width 8 height 8
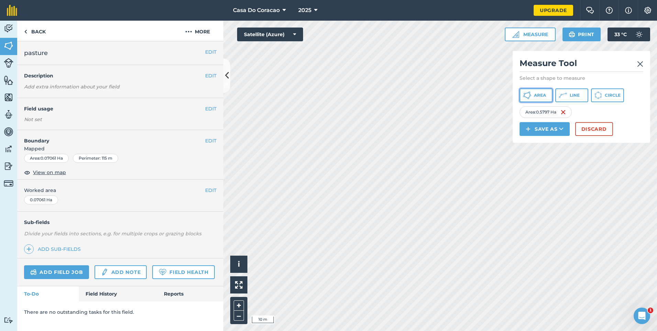
click at [541, 97] on span "Area" at bounding box center [540, 94] width 12 height 5
click at [627, 116] on img at bounding box center [623, 112] width 5 height 8
click at [606, 136] on button "Discard" at bounding box center [594, 129] width 38 height 14
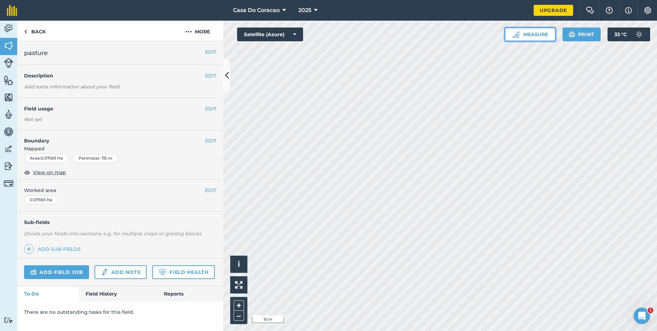
click at [516, 34] on img at bounding box center [516, 34] width 7 height 7
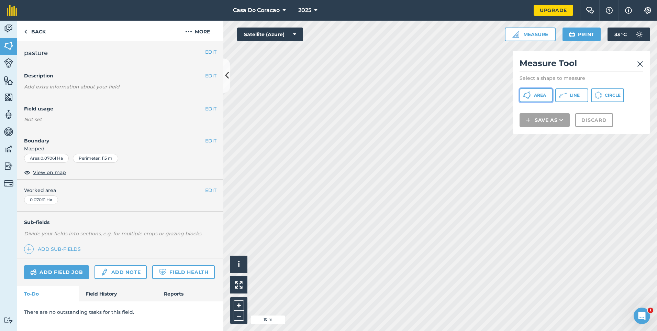
click at [524, 92] on icon at bounding box center [527, 95] width 8 height 8
click at [637, 64] on h2 "Measure Tool" at bounding box center [582, 65] width 124 height 14
click at [640, 62] on img at bounding box center [640, 64] width 6 height 8
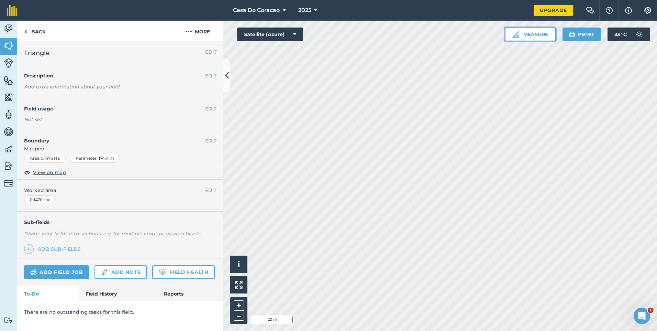
click at [522, 34] on button "Measure" at bounding box center [530, 34] width 51 height 14
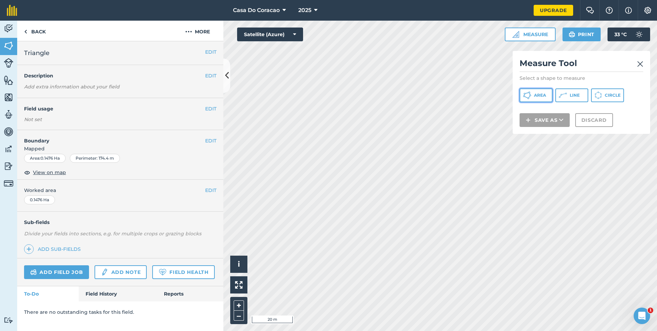
click at [531, 95] on icon at bounding box center [527, 95] width 8 height 8
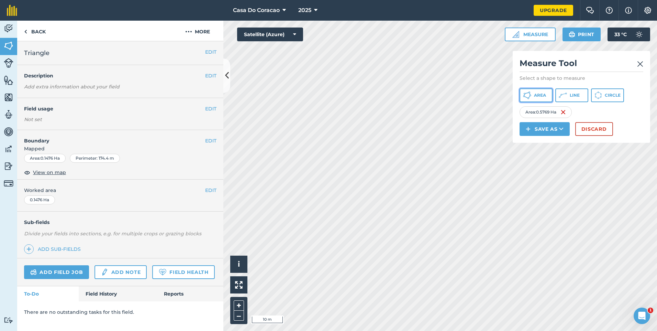
click at [539, 96] on span "Area" at bounding box center [540, 94] width 12 height 5
click at [567, 116] on img at bounding box center [565, 112] width 5 height 8
click at [567, 116] on img at bounding box center [566, 112] width 5 height 8
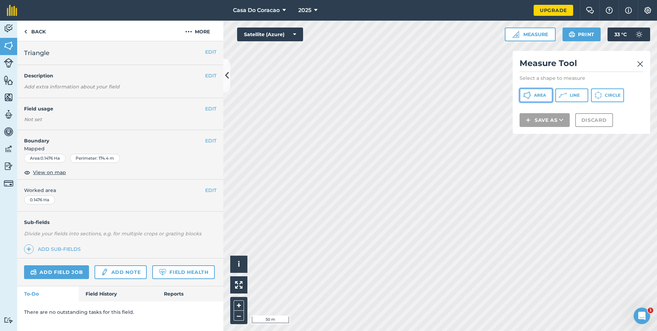
click at [534, 98] on button "Area" at bounding box center [536, 95] width 33 height 14
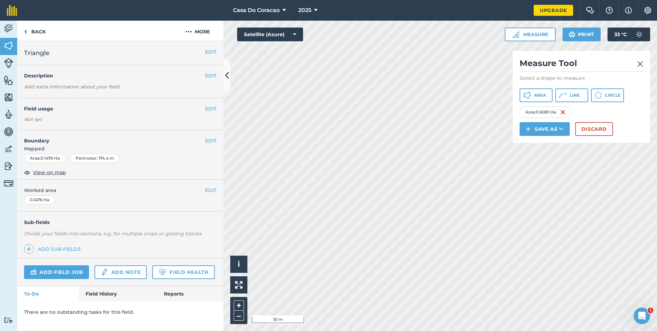
click at [521, 116] on div "Click to start drawing i © 2025 TomTom, Microsoft 50 m + – Satellite (Azure) Me…" at bounding box center [440, 176] width 434 height 310
click at [639, 62] on img at bounding box center [640, 64] width 6 height 8
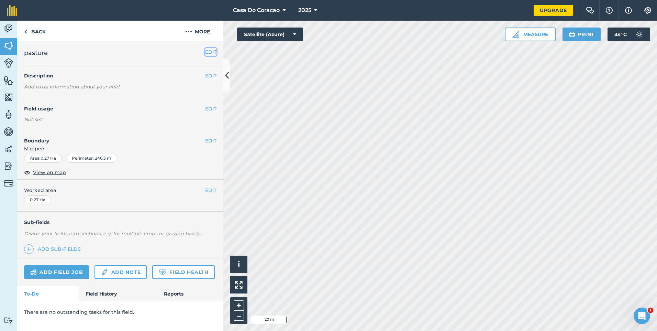
click at [213, 55] on button "EDIT" at bounding box center [210, 52] width 11 height 8
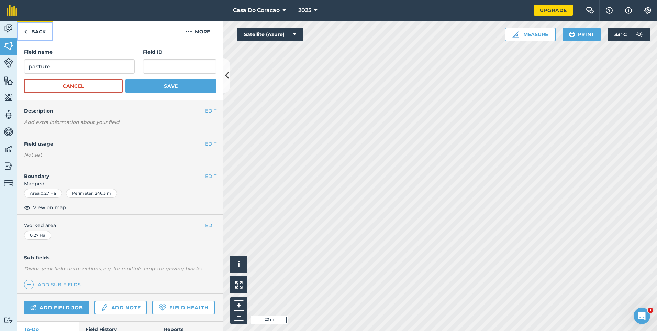
click at [51, 35] on link "Back" at bounding box center [34, 31] width 35 height 20
click at [205, 177] on button "EDIT" at bounding box center [210, 176] width 11 height 8
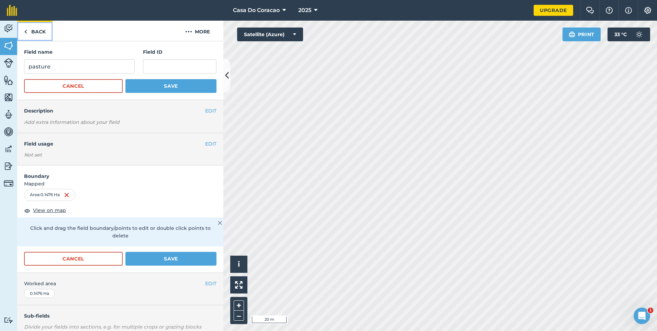
click at [41, 32] on link "Back" at bounding box center [34, 31] width 35 height 20
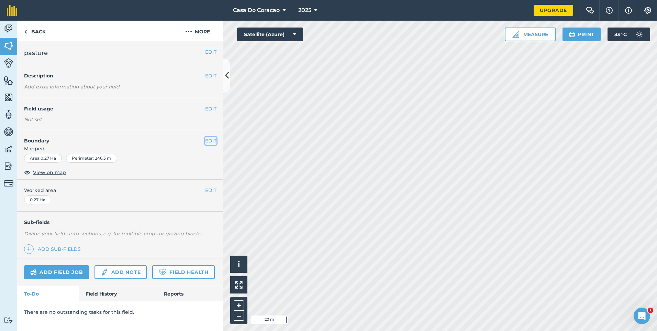
click at [208, 143] on button "EDIT" at bounding box center [210, 141] width 11 height 8
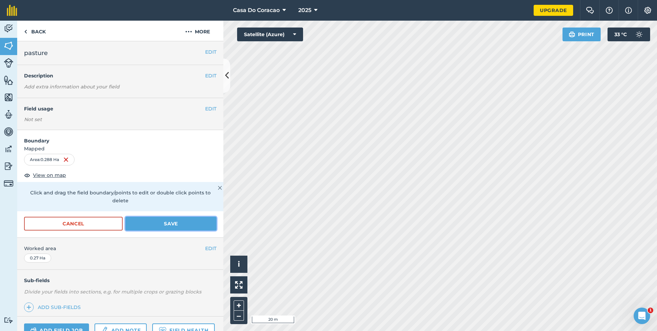
click at [159, 222] on button "Save" at bounding box center [170, 224] width 91 height 14
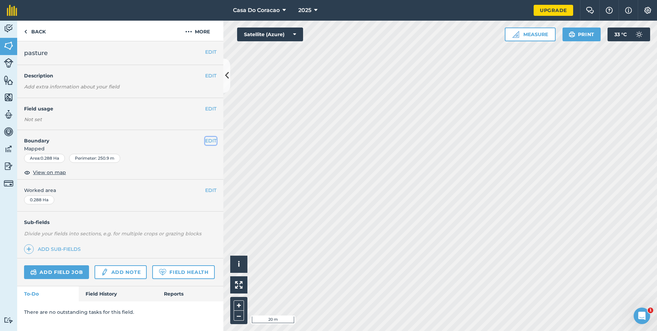
click at [210, 141] on button "EDIT" at bounding box center [210, 141] width 11 height 8
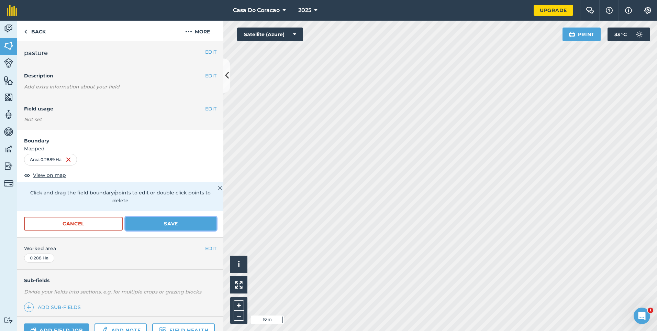
click at [182, 224] on button "Save" at bounding box center [170, 224] width 91 height 14
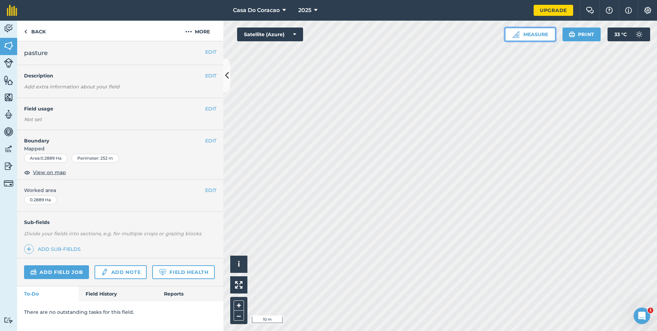
click at [517, 35] on img at bounding box center [516, 34] width 7 height 7
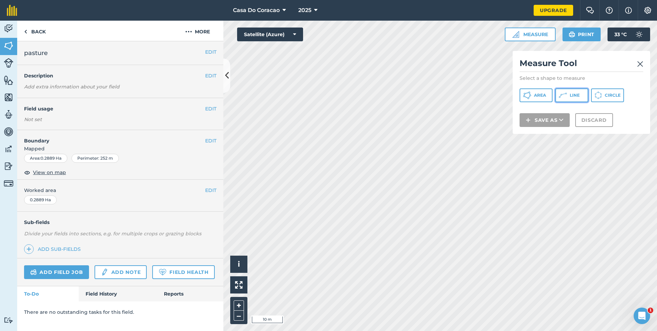
click at [580, 96] on span "Line" at bounding box center [575, 94] width 10 height 5
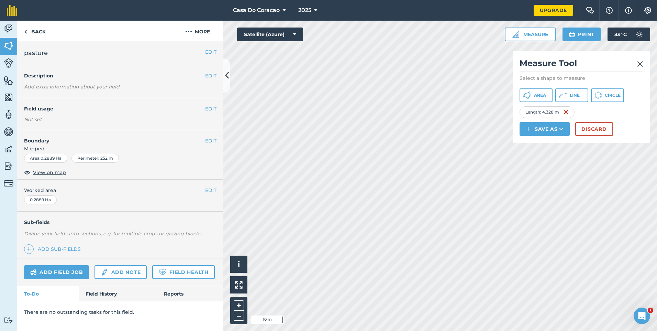
click at [570, 118] on div "Length : 4.328 m" at bounding box center [547, 112] width 55 height 12
click at [567, 116] on img at bounding box center [565, 112] width 5 height 8
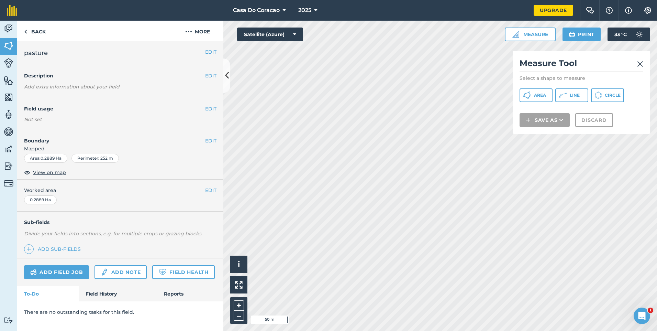
click at [638, 63] on img at bounding box center [640, 64] width 6 height 8
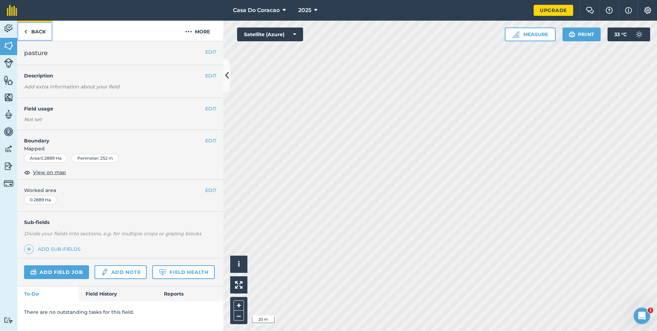
click at [48, 34] on link "Back" at bounding box center [34, 31] width 35 height 20
click at [40, 32] on link "Back" at bounding box center [34, 31] width 35 height 20
click at [31, 28] on link "Back" at bounding box center [34, 31] width 35 height 20
click at [211, 142] on button "EDIT" at bounding box center [210, 141] width 11 height 8
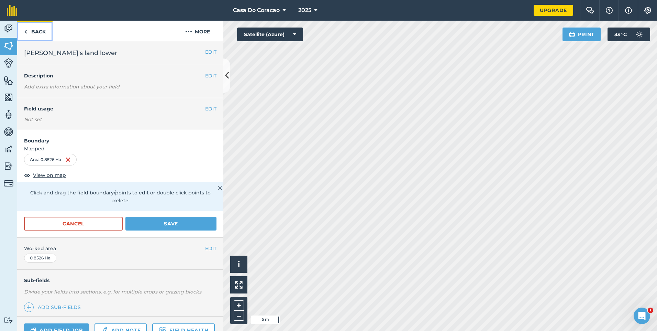
click at [50, 30] on link "Back" at bounding box center [34, 31] width 35 height 20
click at [34, 26] on link "Back" at bounding box center [34, 31] width 35 height 20
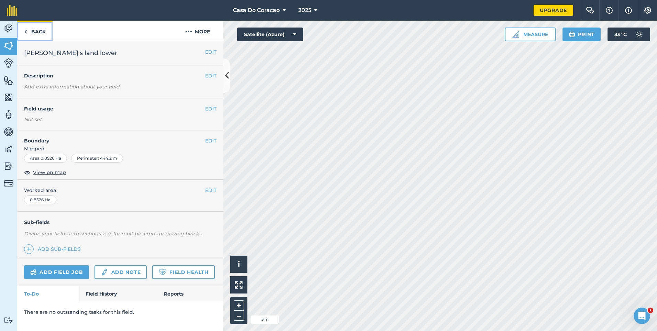
click at [38, 26] on link "Back" at bounding box center [34, 31] width 35 height 20
click at [40, 31] on link "Back" at bounding box center [34, 31] width 35 height 20
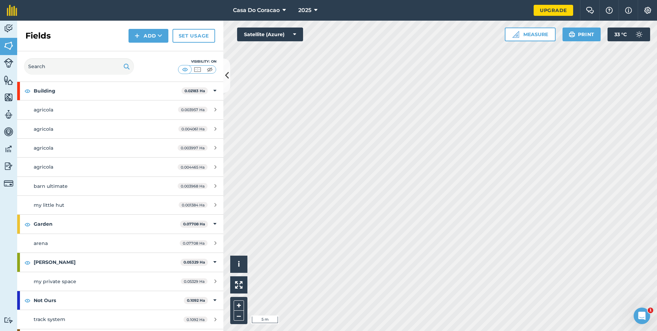
scroll to position [945, 0]
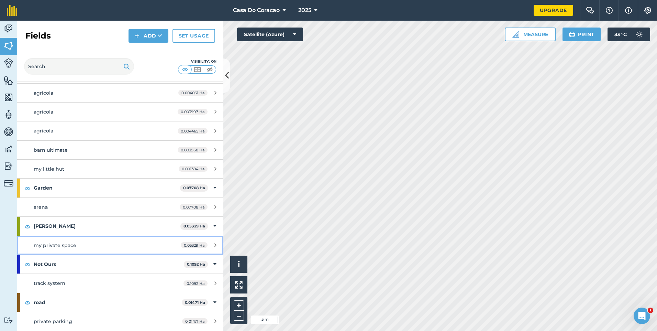
click at [92, 247] on div "my private space" at bounding box center [98, 245] width 129 height 8
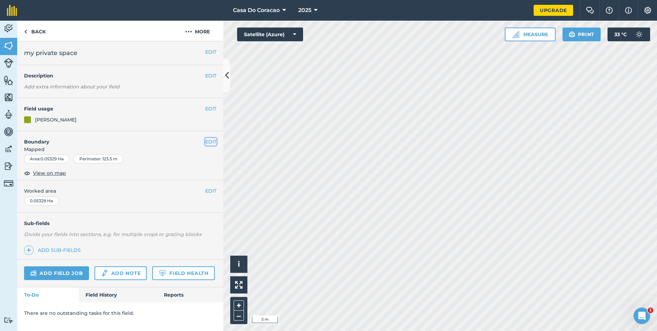
click at [211, 143] on button "EDIT" at bounding box center [210, 142] width 11 height 8
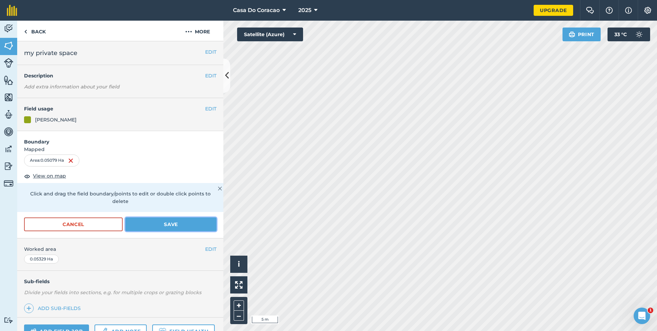
click at [161, 219] on button "Save" at bounding box center [170, 224] width 91 height 14
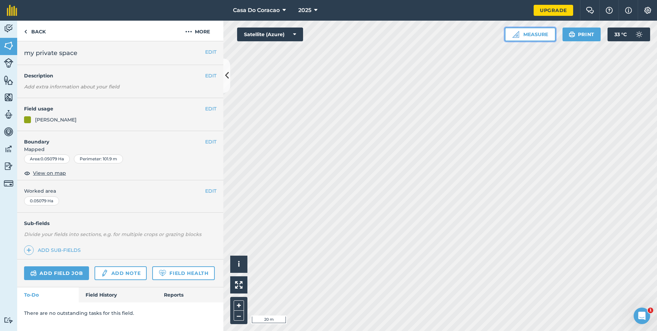
click at [528, 40] on button "Measure" at bounding box center [530, 34] width 51 height 14
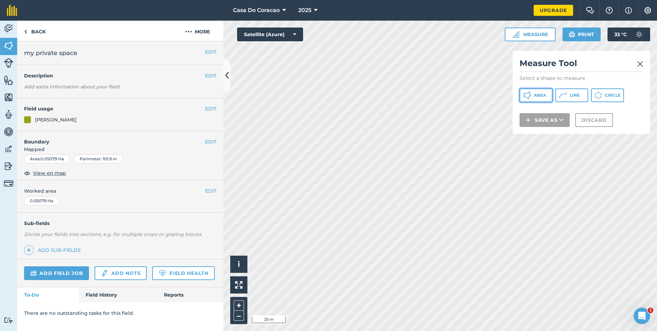
click at [549, 97] on button "Area" at bounding box center [536, 95] width 33 height 14
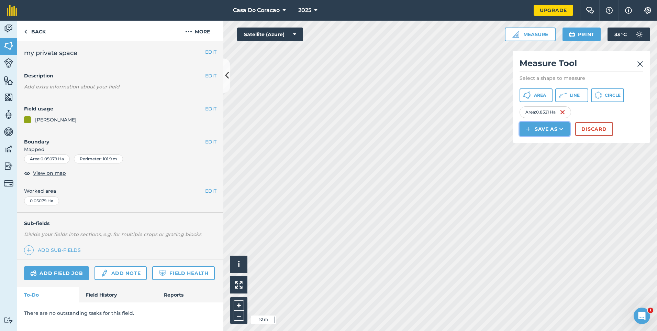
click at [546, 136] on button "Save as" at bounding box center [545, 129] width 50 height 14
click at [555, 152] on link "Field" at bounding box center [545, 144] width 48 height 15
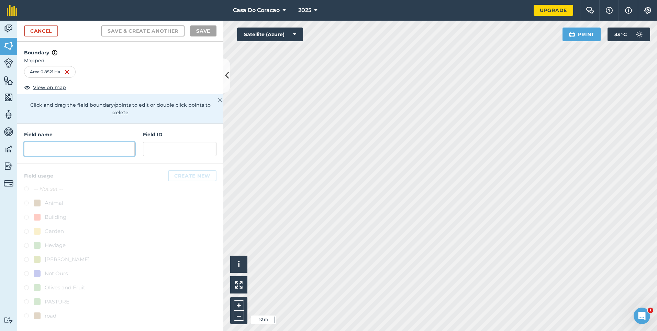
click at [97, 142] on input "text" at bounding box center [79, 149] width 111 height 14
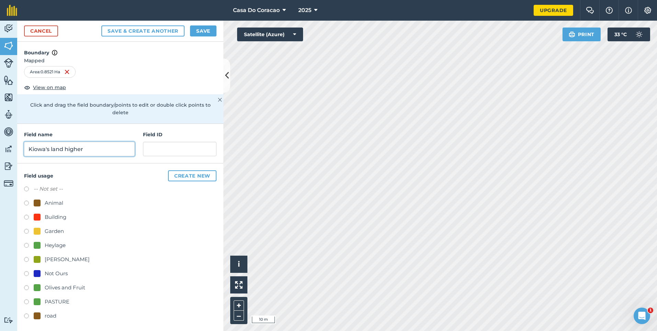
type input "Kiowa's land higher"
click at [201, 33] on button "Save" at bounding box center [203, 30] width 26 height 11
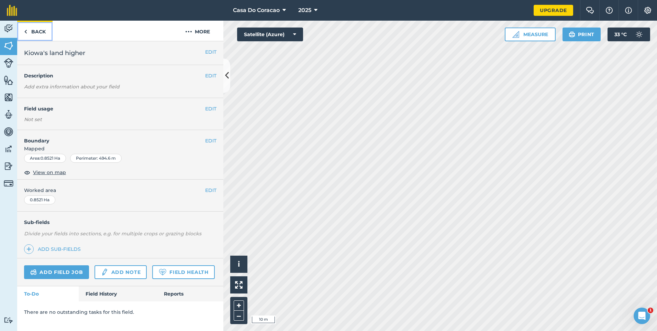
click at [41, 27] on link "Back" at bounding box center [34, 31] width 35 height 20
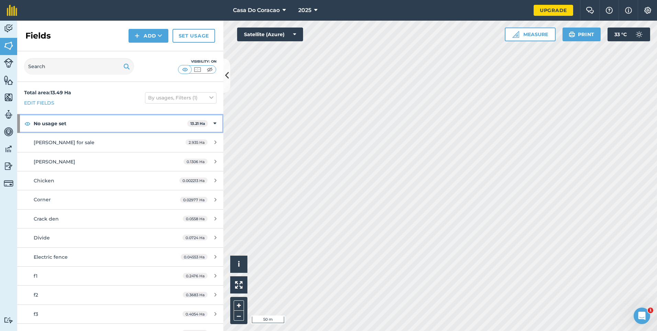
click at [130, 124] on strong "No usage set" at bounding box center [111, 123] width 154 height 19
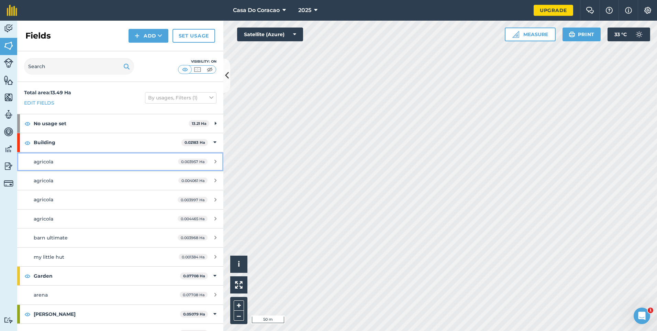
click at [116, 156] on link "agricola 0.003957 Ha" at bounding box center [120, 161] width 206 height 19
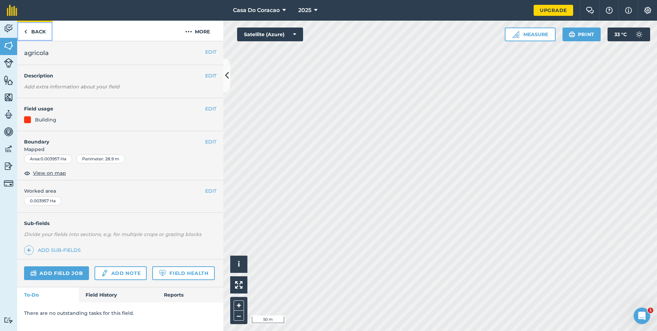
click at [40, 32] on link "Back" at bounding box center [34, 31] width 35 height 20
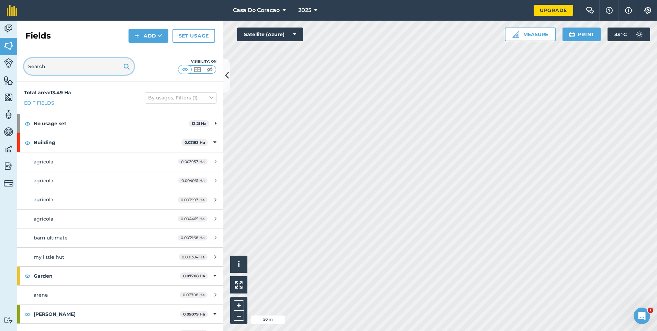
click at [64, 66] on input "text" at bounding box center [79, 66] width 110 height 16
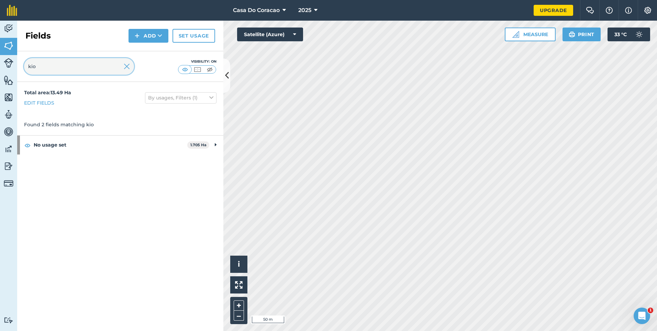
type input "kio"
click at [432, 330] on html "Casa Do Coracao 2025 Upgrade Farm Chat Help Info Settings Map printing is not a…" at bounding box center [328, 165] width 657 height 331
click at [128, 64] on img at bounding box center [127, 66] width 6 height 8
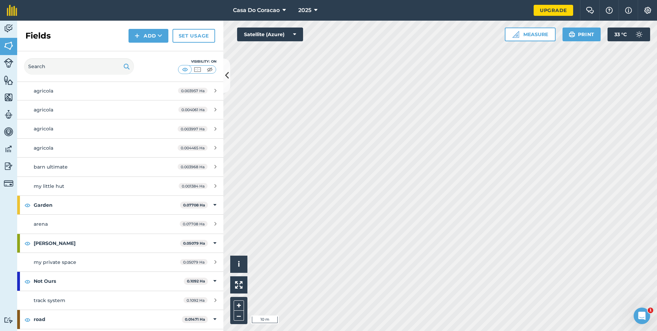
scroll to position [88, 0]
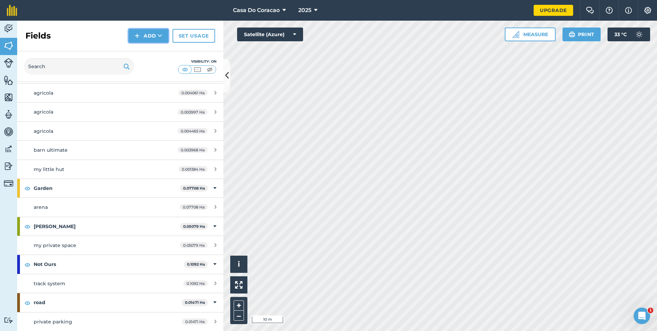
click at [140, 40] on button "Add" at bounding box center [149, 36] width 40 height 14
click at [150, 53] on link "Draw" at bounding box center [149, 51] width 38 height 15
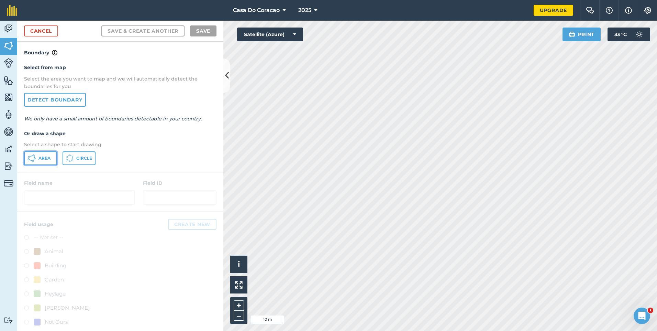
click at [51, 156] on button "Area" at bounding box center [40, 158] width 33 height 14
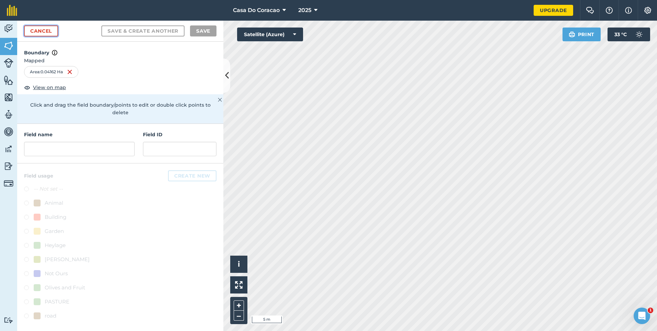
click at [40, 32] on link "Cancel" at bounding box center [41, 30] width 34 height 11
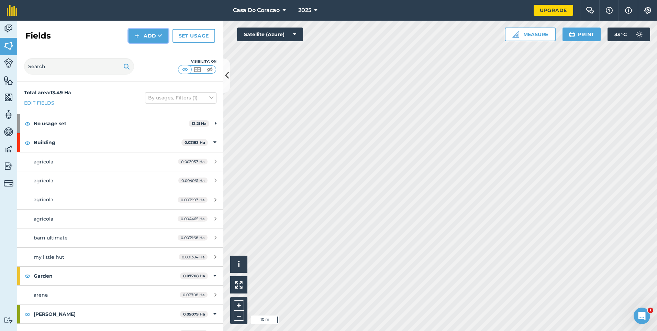
click at [141, 37] on button "Add" at bounding box center [149, 36] width 40 height 14
click at [147, 55] on link "Draw" at bounding box center [149, 51] width 38 height 15
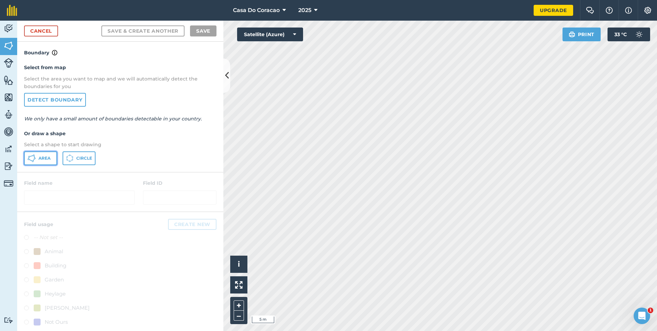
click at [54, 162] on button "Area" at bounding box center [40, 158] width 33 height 14
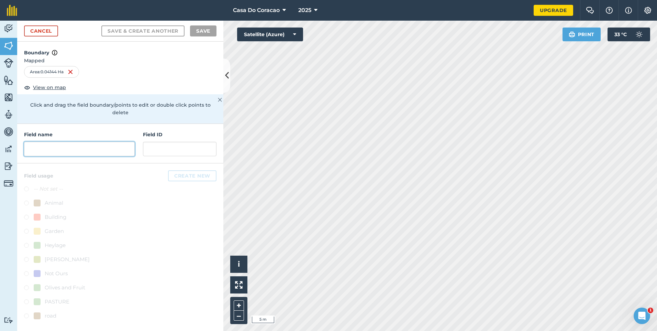
click at [74, 142] on input "text" at bounding box center [79, 149] width 111 height 14
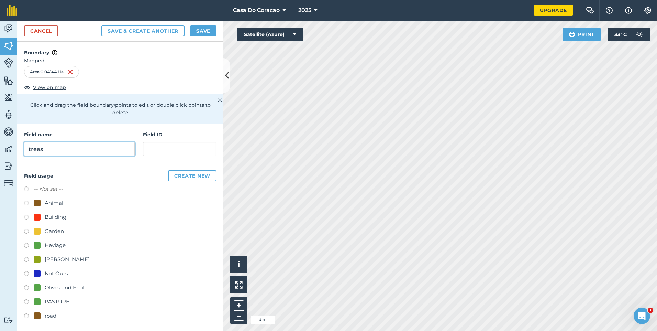
type input "trees"
click at [83, 283] on div "Olives and Fruit" at bounding box center [65, 287] width 41 height 8
radio input "true"
click at [211, 32] on button "Save" at bounding box center [203, 30] width 26 height 11
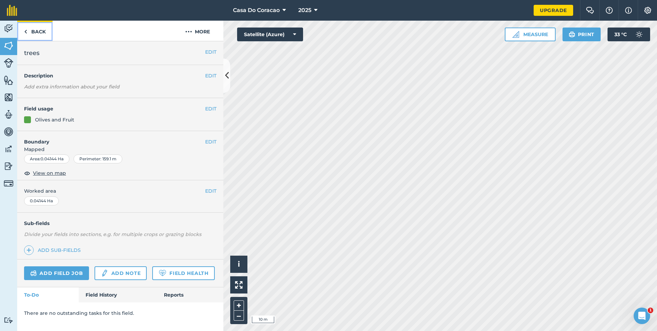
click at [36, 31] on link "Back" at bounding box center [34, 31] width 35 height 20
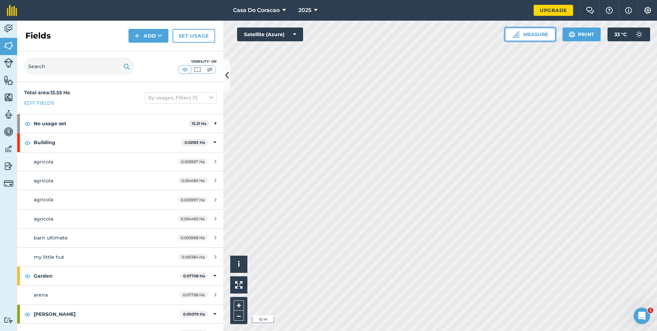
click at [535, 36] on button "Measure" at bounding box center [530, 34] width 51 height 14
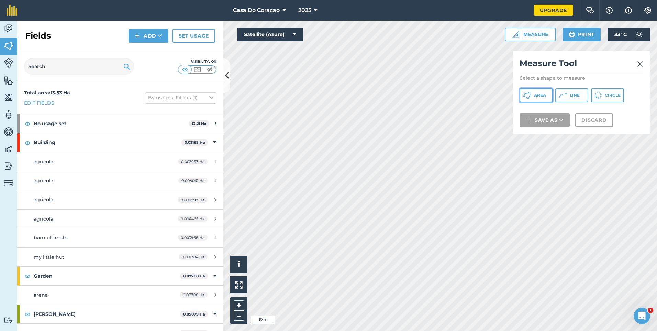
click at [535, 98] on span "Area" at bounding box center [540, 94] width 12 height 5
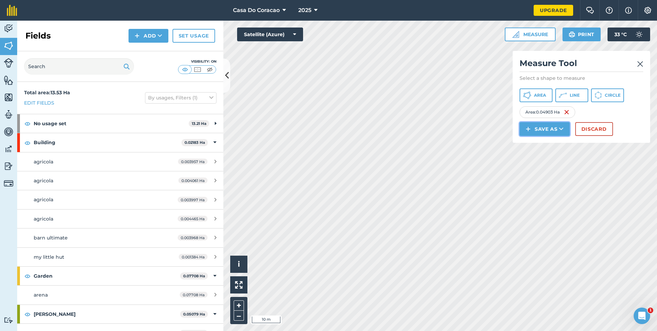
click at [538, 136] on button "Save as" at bounding box center [545, 129] width 50 height 14
click at [538, 152] on link "Field" at bounding box center [545, 144] width 48 height 15
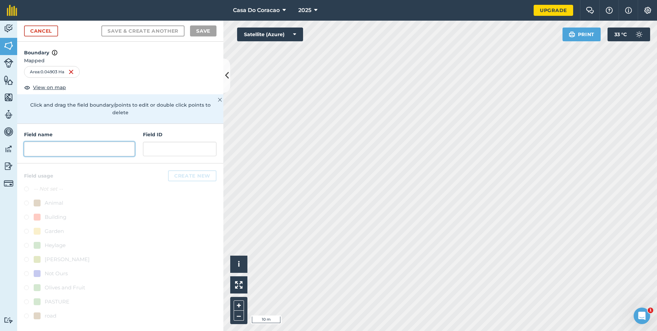
click at [81, 142] on input "text" at bounding box center [79, 149] width 111 height 14
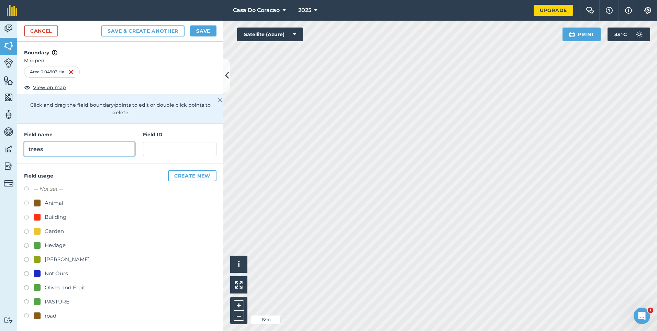
type input "trees"
click at [30, 285] on label at bounding box center [29, 288] width 10 height 7
radio input "true"
click at [201, 32] on button "Save" at bounding box center [203, 30] width 26 height 11
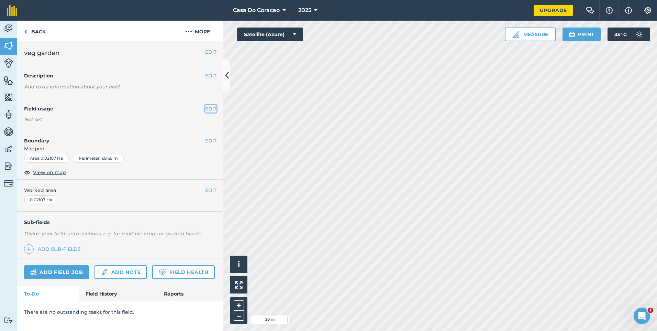
click at [216, 108] on button "EDIT" at bounding box center [210, 109] width 11 height 8
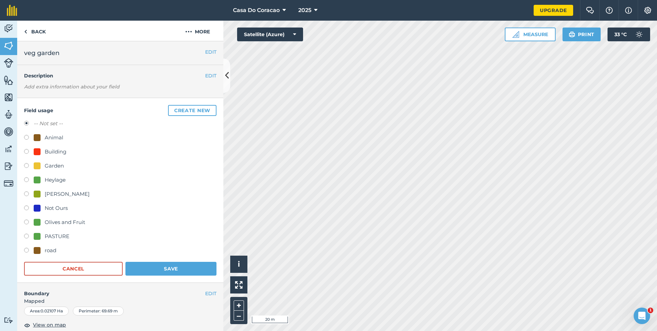
click at [47, 195] on div "[PERSON_NAME]" at bounding box center [67, 194] width 45 height 8
radio input "true"
radio input "false"
drag, startPoint x: 112, startPoint y: 171, endPoint x: 101, endPoint y: 193, distance: 24.4
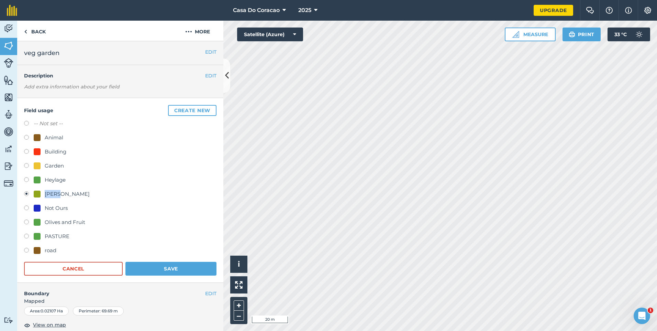
click at [101, 193] on div "-- Not set -- Animal Building Garden Heylage [PERSON_NAME] Not Ours Olives and …" at bounding box center [120, 187] width 192 height 137
drag, startPoint x: 101, startPoint y: 193, endPoint x: 60, endPoint y: 218, distance: 48.6
click at [60, 218] on div "Olives and Fruit" at bounding box center [65, 222] width 41 height 8
radio input "true"
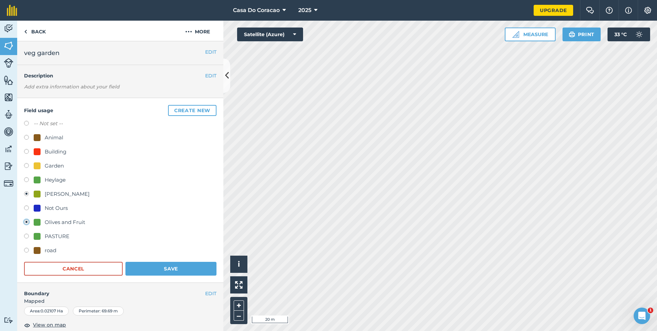
radio input "false"
click at [58, 176] on div "Heylage" at bounding box center [55, 180] width 21 height 8
radio input "true"
radio input "false"
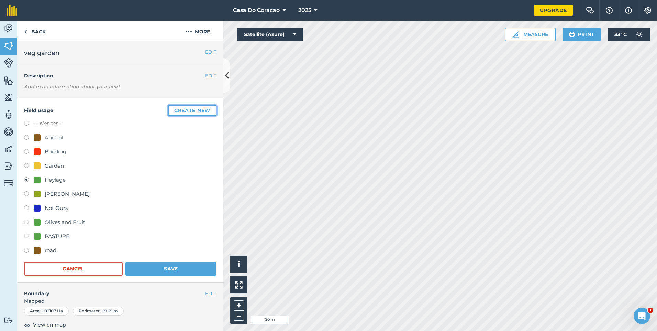
click at [175, 110] on button "Create new" at bounding box center [192, 110] width 48 height 11
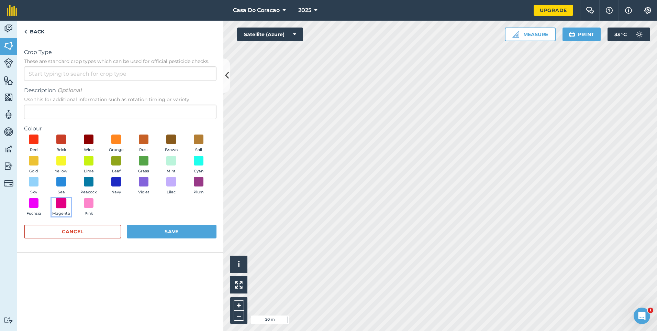
click at [63, 206] on span at bounding box center [61, 202] width 11 height 11
click at [97, 72] on input "Crop Type These are standard crop types which can be used for official pesticid…" at bounding box center [120, 73] width 192 height 14
click at [151, 231] on button "Save" at bounding box center [172, 231] width 90 height 14
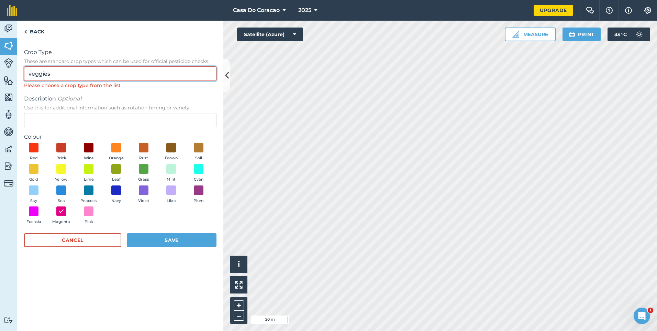
click at [90, 74] on input "veggies" at bounding box center [120, 73] width 192 height 14
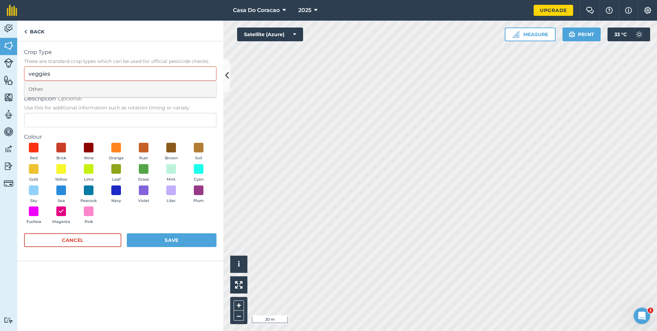
click at [60, 89] on li "Other" at bounding box center [120, 89] width 192 height 16
type input "Other"
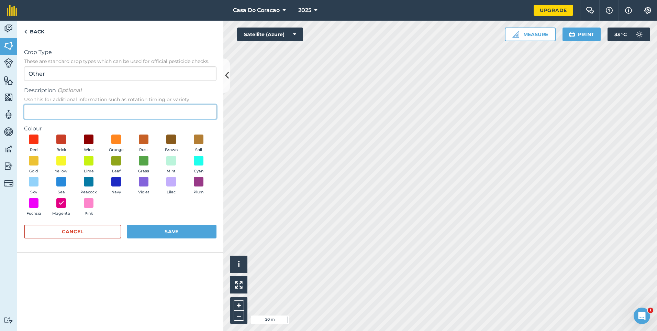
click at [61, 110] on input "Description Optional Use this for additional information such as rotation timin…" at bounding box center [120, 111] width 192 height 14
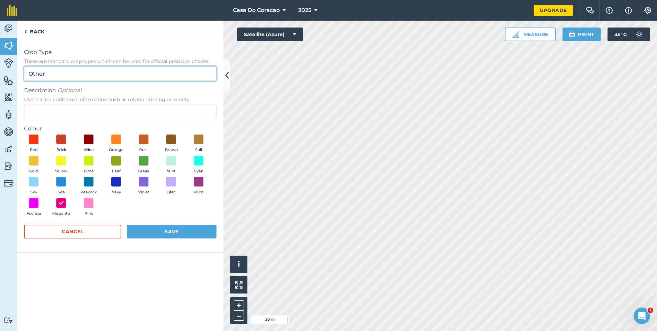
click at [66, 70] on input "Other" at bounding box center [120, 73] width 192 height 14
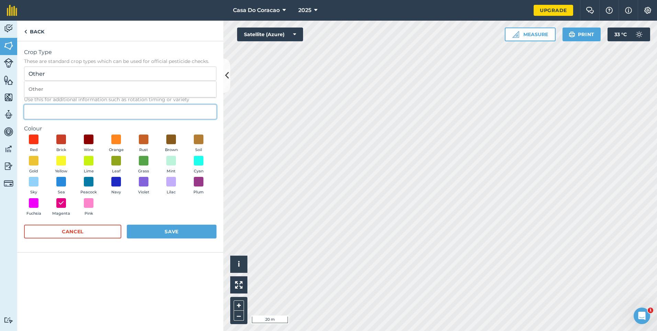
click at [62, 110] on input "Description Optional Use this for additional information such as rotation timin…" at bounding box center [120, 111] width 192 height 14
type input "veggies"
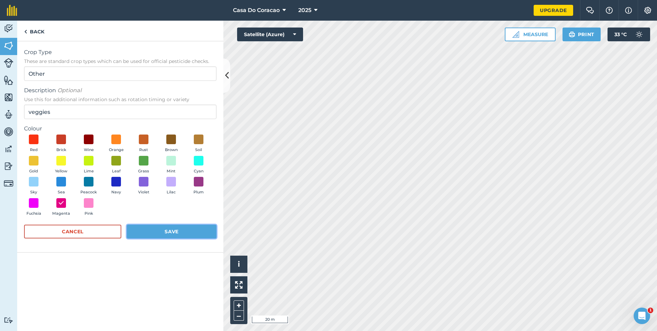
click at [184, 236] on button "Save" at bounding box center [172, 231] width 90 height 14
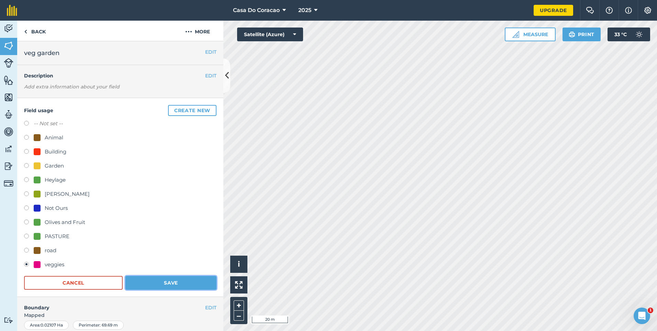
click at [177, 285] on button "Save" at bounding box center [170, 283] width 91 height 14
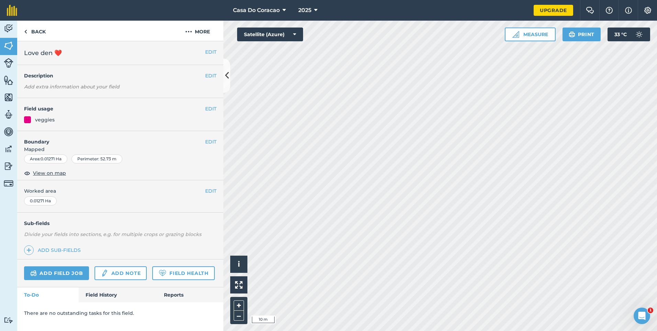
click at [463, 330] on html "Casa Do Coracao 2025 Upgrade Farm Chat Help Info Settings Map printing is not a…" at bounding box center [328, 165] width 657 height 331
click at [38, 30] on link "Back" at bounding box center [34, 31] width 35 height 20
click at [41, 28] on link "Back" at bounding box center [34, 31] width 35 height 20
click at [526, 34] on button "Measure" at bounding box center [530, 34] width 51 height 14
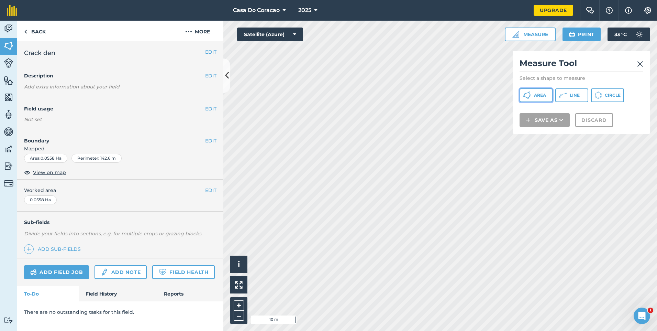
click at [544, 93] on button "Area" at bounding box center [536, 95] width 33 height 14
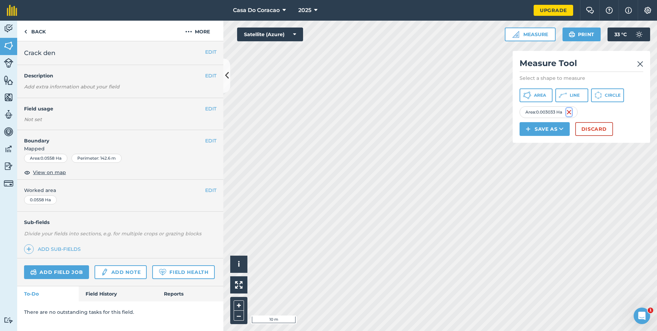
click at [571, 116] on img at bounding box center [568, 112] width 5 height 8
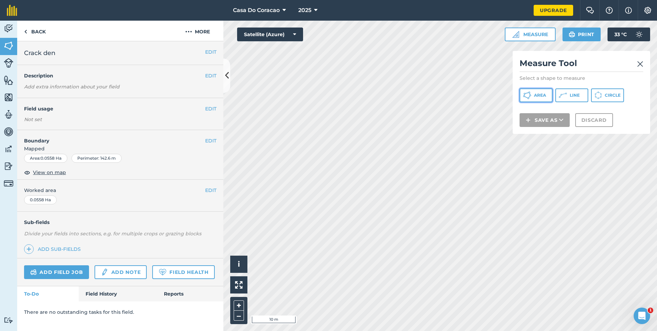
click at [539, 92] on button "Area" at bounding box center [536, 95] width 33 height 14
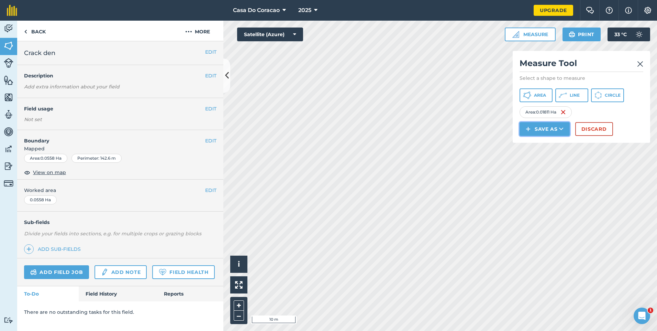
click at [556, 136] on button "Save as" at bounding box center [545, 129] width 50 height 14
click at [557, 152] on link "Field" at bounding box center [545, 144] width 48 height 15
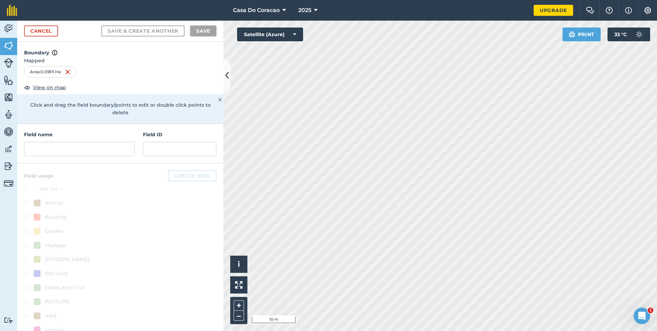
click at [44, 135] on h4 "Field name" at bounding box center [79, 135] width 111 height 8
click at [52, 142] on input "text" at bounding box center [79, 149] width 111 height 14
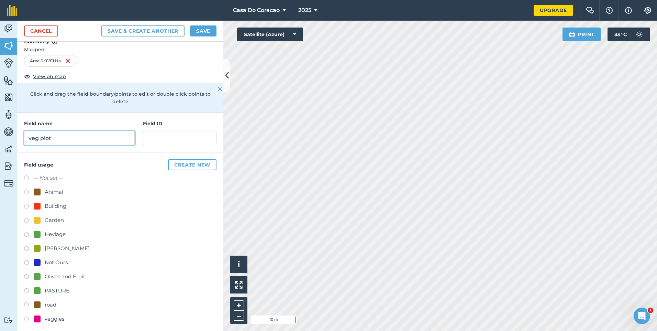
scroll to position [16, 0]
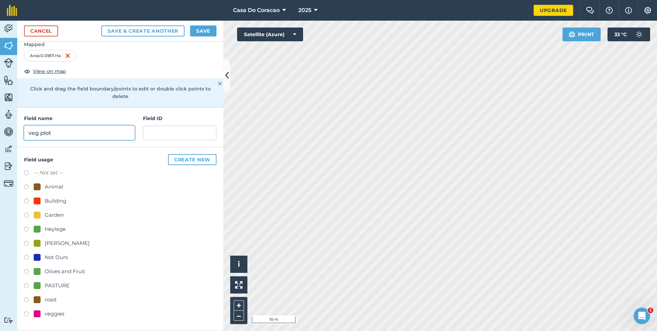
type input "veg plot"
click at [51, 312] on div "veggies" at bounding box center [55, 313] width 20 height 8
radio input "true"
click at [209, 31] on button "Save" at bounding box center [203, 30] width 26 height 11
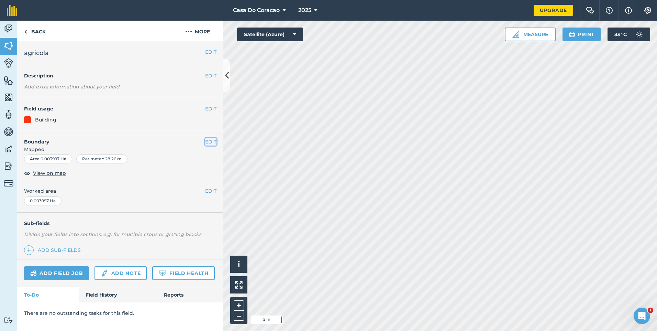
click at [208, 141] on button "EDIT" at bounding box center [210, 142] width 11 height 8
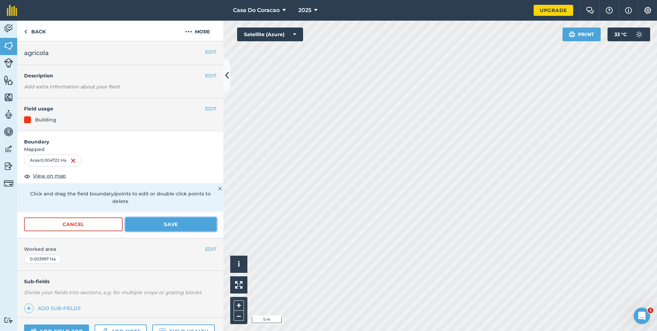
click at [163, 223] on button "Save" at bounding box center [170, 224] width 91 height 14
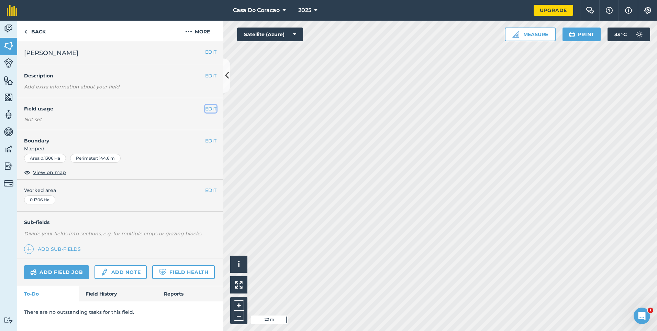
click at [208, 109] on button "EDIT" at bounding box center [210, 109] width 11 height 8
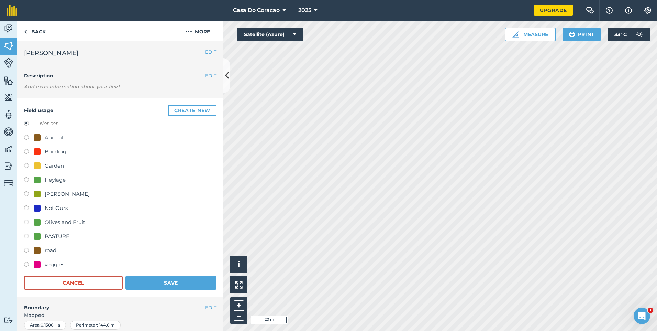
click at [57, 237] on div "PASTURE" at bounding box center [57, 236] width 25 height 8
radio input "true"
radio input "false"
click at [158, 278] on button "Save" at bounding box center [170, 283] width 91 height 14
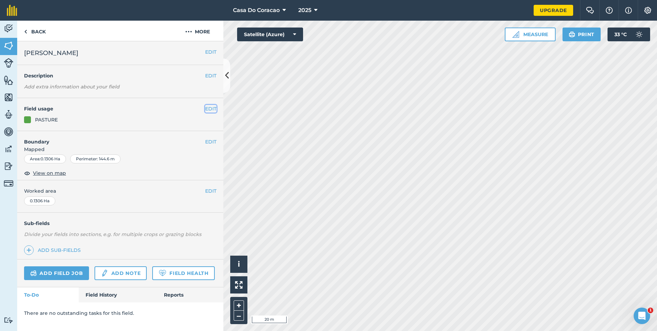
click at [212, 109] on button "EDIT" at bounding box center [210, 109] width 11 height 8
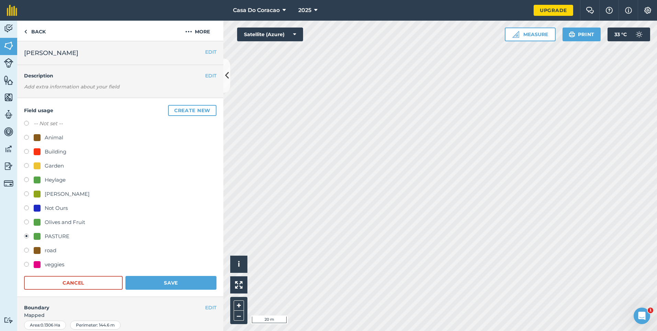
click at [61, 236] on div "PASTURE" at bounding box center [57, 236] width 25 height 8
click at [7, 64] on img at bounding box center [9, 63] width 10 height 10
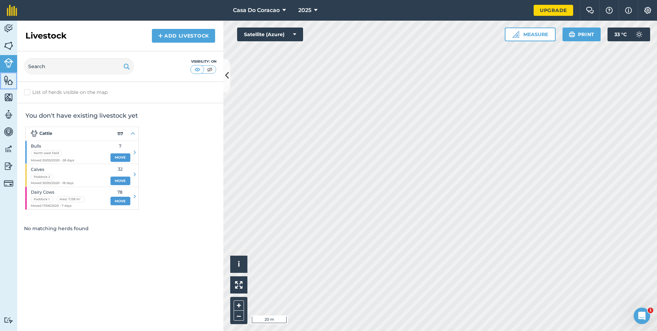
click at [9, 78] on img at bounding box center [9, 80] width 10 height 10
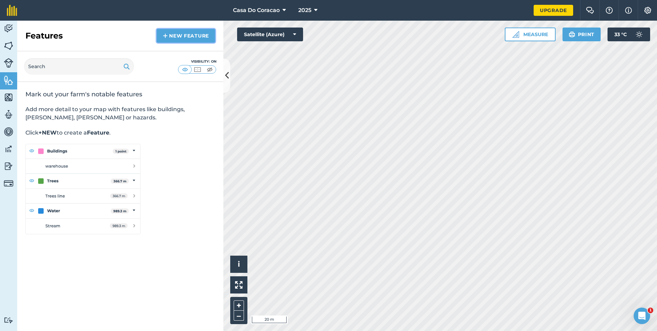
click at [188, 36] on link "New feature" at bounding box center [186, 36] width 58 height 14
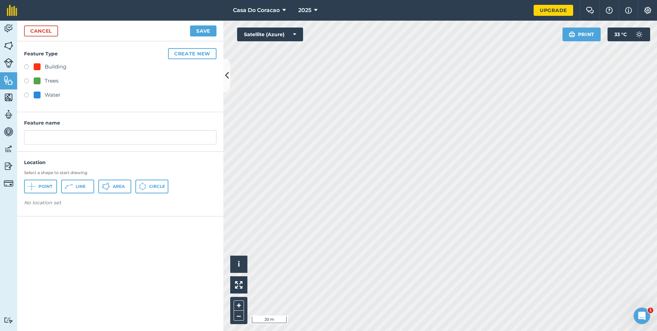
click at [43, 81] on div "Trees" at bounding box center [46, 81] width 25 height 8
radio input "true"
type input "Trees"
click at [9, 99] on img at bounding box center [9, 97] width 10 height 10
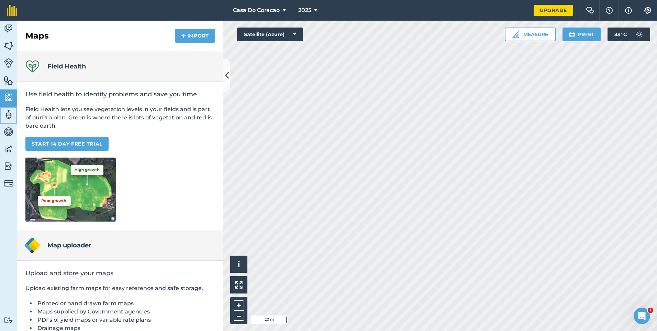
click at [11, 113] on img at bounding box center [9, 114] width 10 height 10
select select "MEMBER"
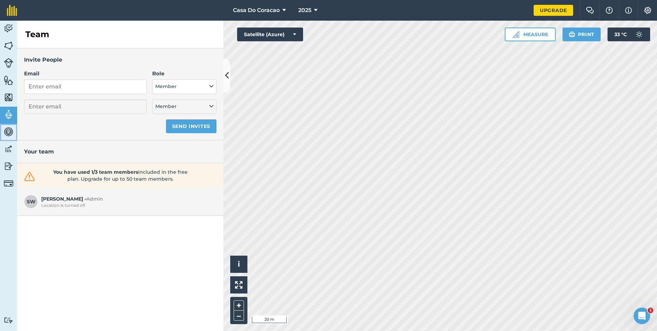
click at [10, 135] on img at bounding box center [9, 131] width 10 height 10
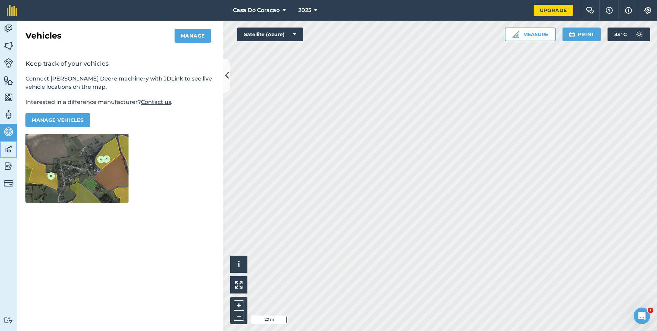
click at [10, 145] on img at bounding box center [9, 149] width 10 height 10
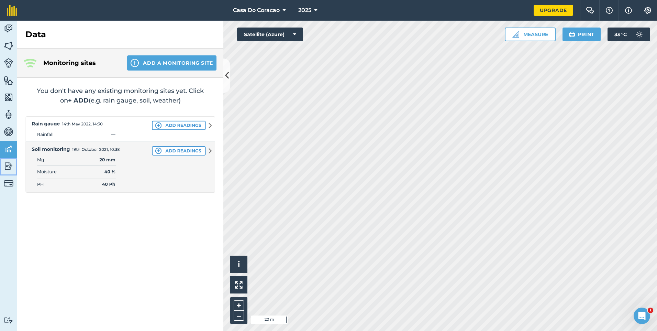
click at [10, 162] on img at bounding box center [9, 166] width 10 height 10
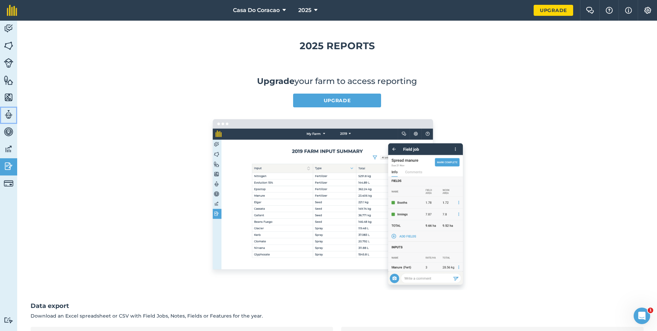
click at [9, 111] on img at bounding box center [9, 114] width 10 height 10
select select "MEMBER"
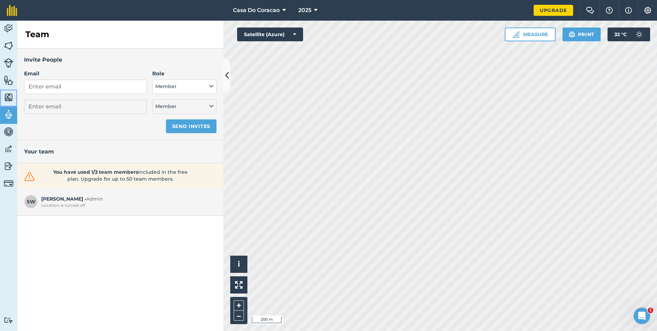
click at [9, 95] on img at bounding box center [9, 97] width 10 height 10
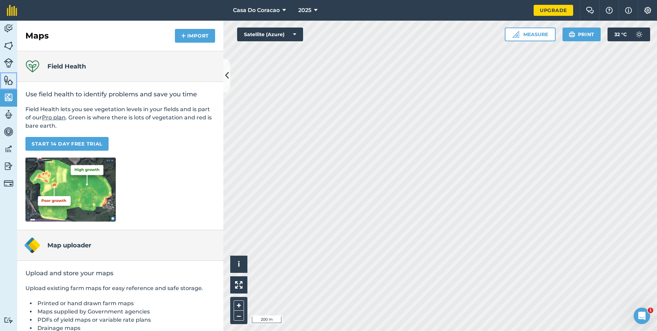
click at [11, 81] on img at bounding box center [9, 80] width 10 height 10
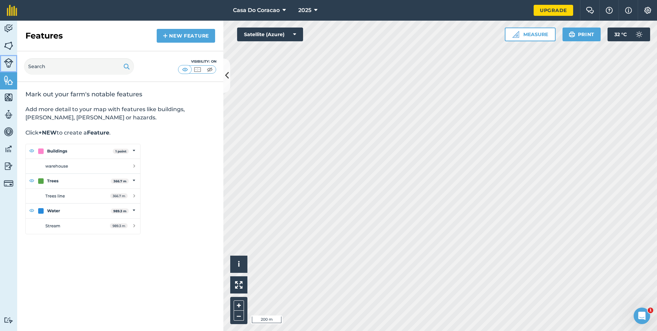
click at [11, 65] on img at bounding box center [9, 63] width 10 height 10
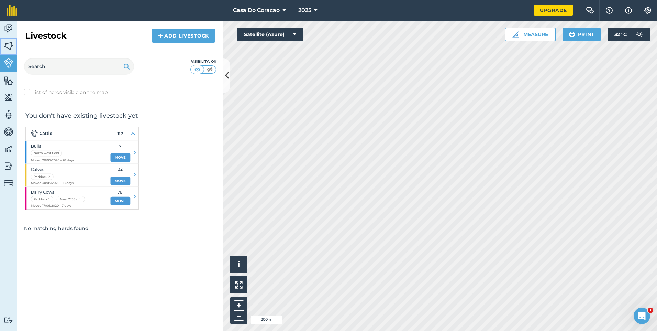
click at [11, 47] on img at bounding box center [9, 46] width 10 height 10
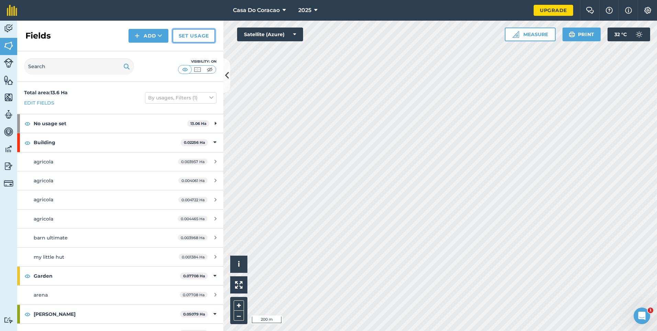
click at [199, 37] on link "Set usage" at bounding box center [194, 36] width 43 height 14
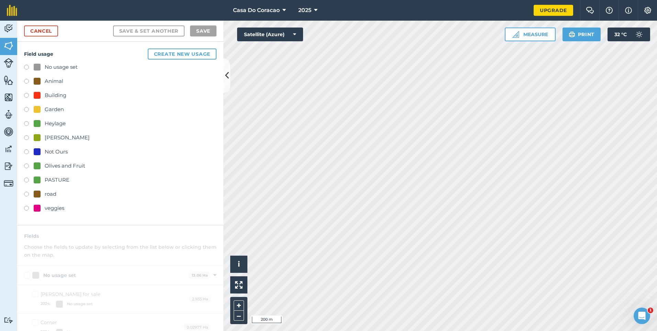
click at [53, 208] on div "veggies" at bounding box center [55, 208] width 20 height 8
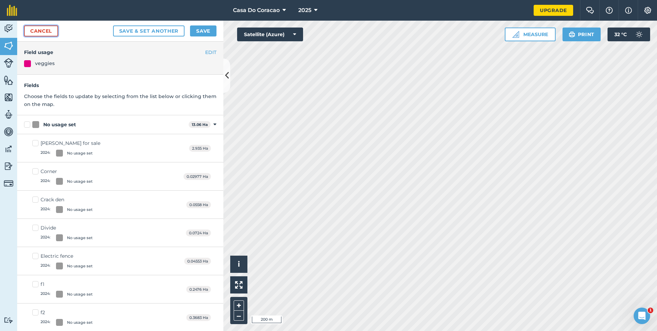
click at [46, 31] on link "Cancel" at bounding box center [41, 30] width 34 height 11
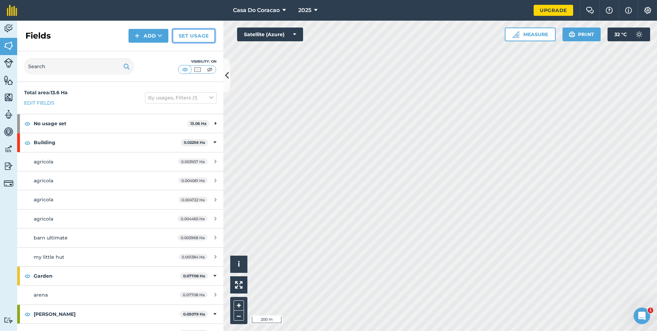
click at [192, 41] on link "Set usage" at bounding box center [194, 36] width 43 height 14
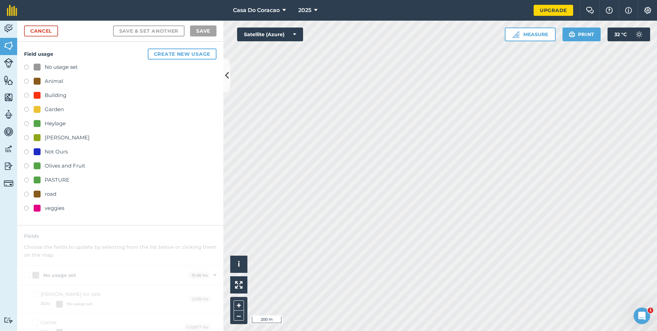
click at [52, 179] on div "PASTURE" at bounding box center [57, 180] width 25 height 8
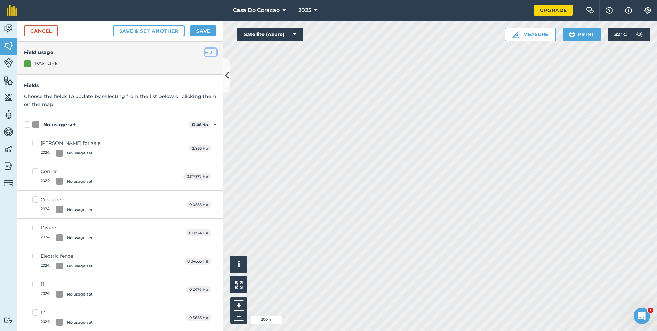
click at [205, 52] on button "EDIT" at bounding box center [210, 52] width 11 height 8
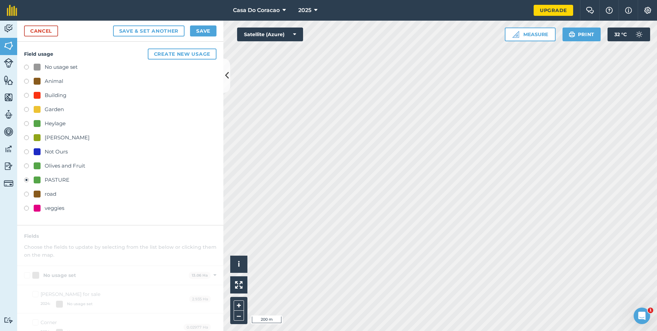
click at [52, 181] on div "PASTURE" at bounding box center [57, 180] width 25 height 8
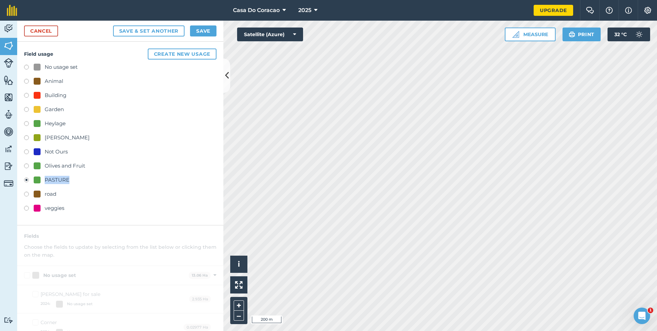
drag, startPoint x: 52, startPoint y: 181, endPoint x: 122, endPoint y: 202, distance: 73.9
click at [122, 202] on div "No usage set Animal Building Garden Heylage [PERSON_NAME] Not Ours Olives and F…" at bounding box center [120, 138] width 192 height 151
click at [40, 30] on link "Cancel" at bounding box center [41, 30] width 34 height 11
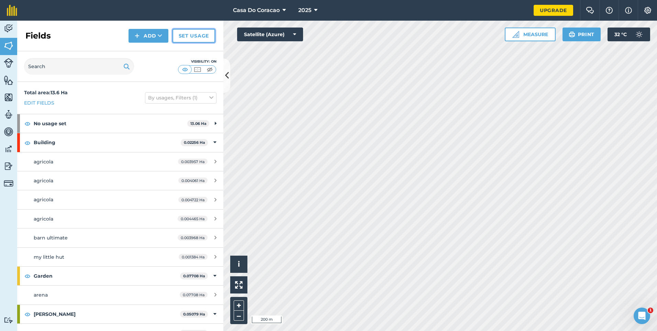
click at [191, 37] on link "Set usage" at bounding box center [194, 36] width 43 height 14
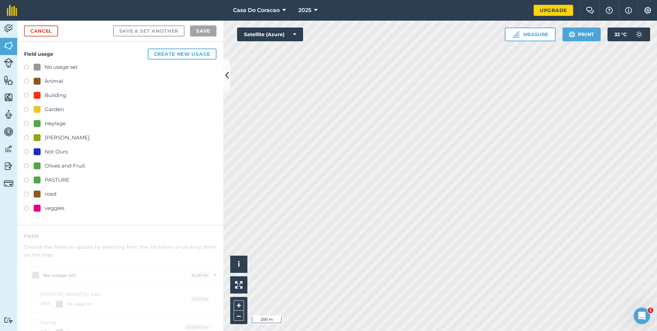
click at [45, 178] on div "PASTURE" at bounding box center [57, 180] width 25 height 8
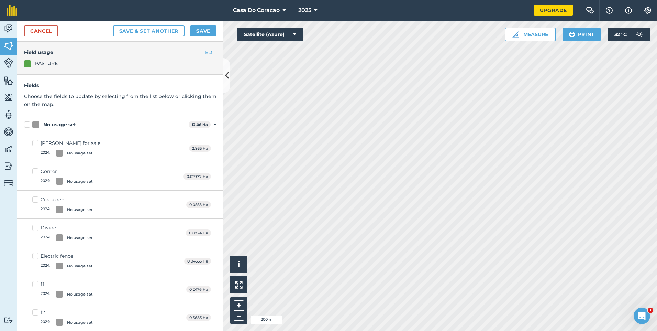
click at [203, 46] on div "EDIT Field usage PASTURE" at bounding box center [120, 58] width 206 height 33
click at [207, 50] on button "EDIT" at bounding box center [210, 52] width 11 height 8
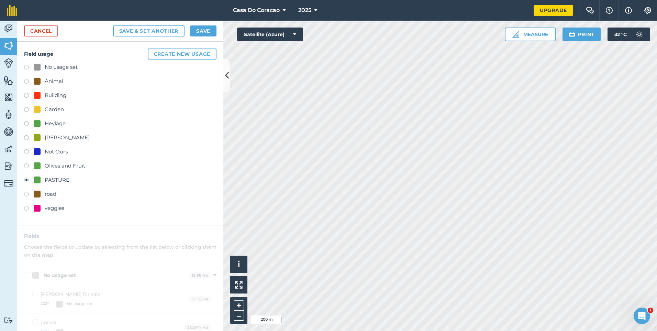
click at [45, 181] on div "PASTURE" at bounding box center [57, 180] width 25 height 8
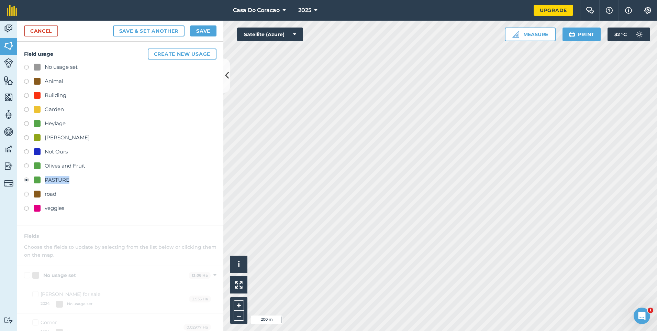
click at [105, 194] on div "road" at bounding box center [120, 195] width 192 height 10
click at [53, 165] on div "Olives and Fruit" at bounding box center [65, 166] width 41 height 8
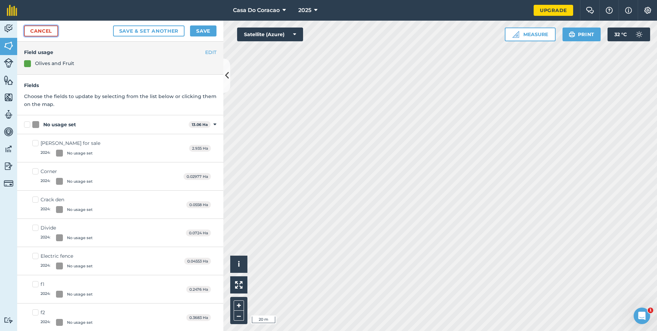
click at [34, 33] on link "Cancel" at bounding box center [41, 30] width 34 height 11
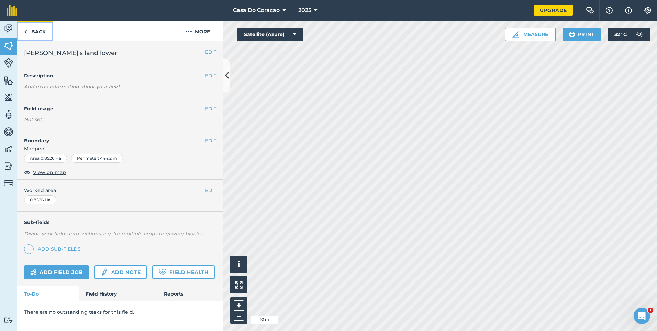
click at [31, 28] on link "Back" at bounding box center [34, 31] width 35 height 20
click at [35, 31] on link "Back" at bounding box center [34, 31] width 35 height 20
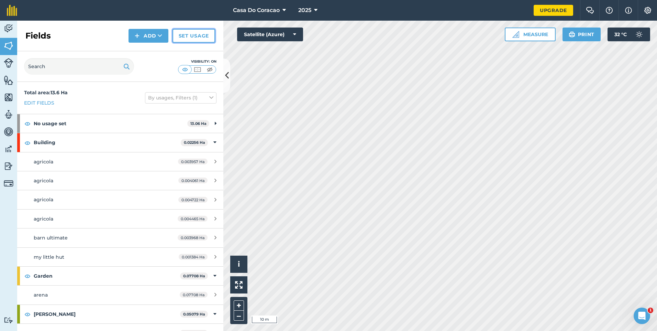
click at [186, 31] on link "Set usage" at bounding box center [194, 36] width 43 height 14
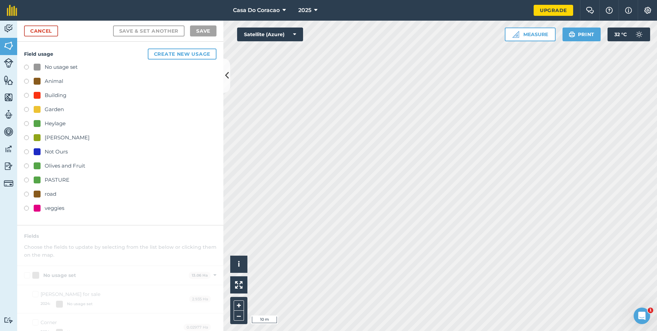
click at [50, 179] on div "PASTURE" at bounding box center [57, 180] width 25 height 8
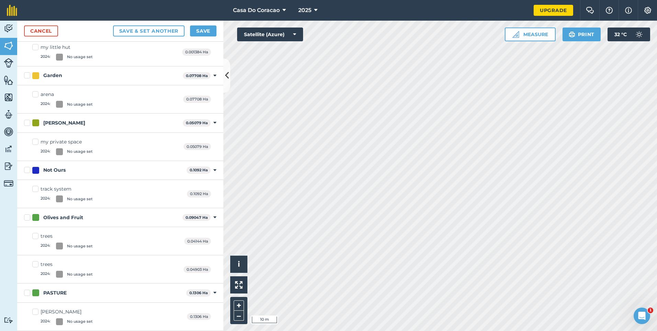
scroll to position [1619, 0]
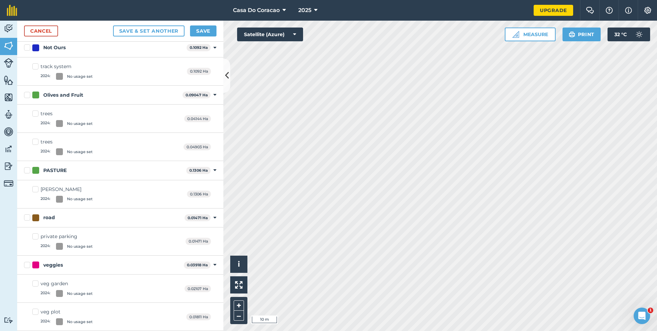
click at [24, 170] on label "PASTURE" at bounding box center [103, 170] width 159 height 7
click at [24, 170] on input "PASTURE" at bounding box center [26, 169] width 4 height 4
checkbox input "true"
click at [24, 170] on label "PASTURE" at bounding box center [103, 170] width 159 height 7
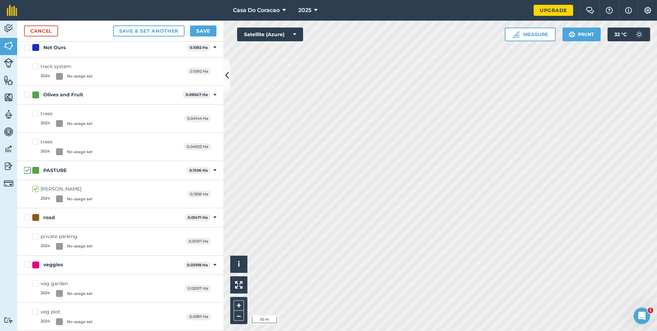
click at [24, 170] on input "PASTURE" at bounding box center [26, 169] width 4 height 4
checkbox input "false"
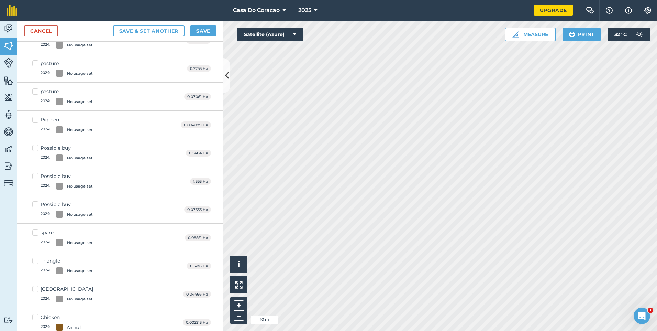
scroll to position [897, 0]
click at [35, 92] on label "pasture 2024 : No usage set" at bounding box center [62, 96] width 60 height 17
click at [35, 92] on input "pasture 2024 : No usage set" at bounding box center [34, 90] width 4 height 4
click at [35, 92] on label "pasture 2024 : No usage set" at bounding box center [62, 96] width 60 height 17
click at [35, 92] on input "pasture 2024 : No usage set" at bounding box center [34, 90] width 4 height 4
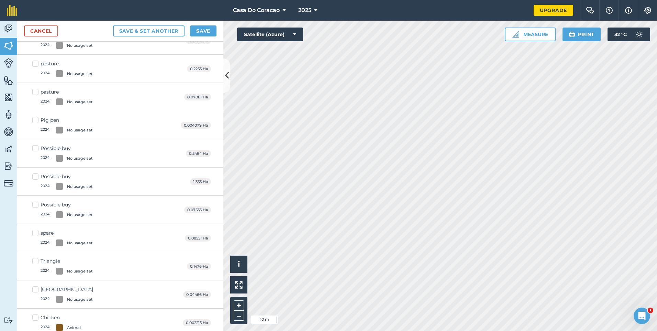
click at [35, 92] on label "pasture 2024 : No usage set" at bounding box center [62, 96] width 60 height 17
click at [35, 92] on input "pasture 2024 : No usage set" at bounding box center [34, 90] width 4 height 4
checkbox input "true"
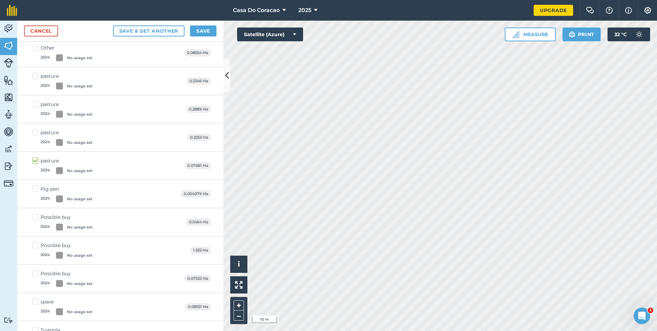
click at [36, 132] on label "pasture 2024 : No usage set" at bounding box center [62, 137] width 60 height 17
click at [36, 132] on input "pasture 2024 : No usage set" at bounding box center [34, 131] width 4 height 4
checkbox input "true"
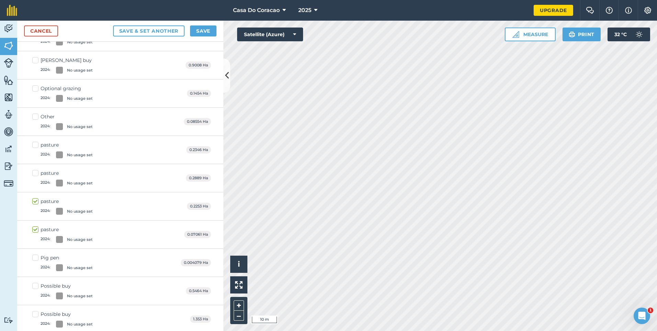
click at [35, 172] on label "pasture 2024 : No usage set" at bounding box center [62, 177] width 60 height 17
click at [35, 172] on input "pasture 2024 : No usage set" at bounding box center [34, 171] width 4 height 4
checkbox input "true"
click at [36, 145] on label "pasture 2024 : No usage set" at bounding box center [62, 149] width 60 height 17
click at [36, 145] on input "pasture 2024 : No usage set" at bounding box center [34, 143] width 4 height 4
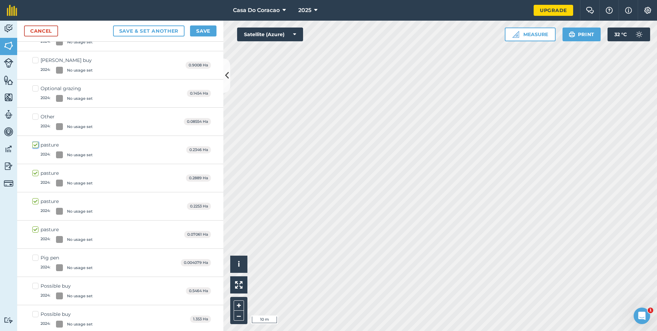
checkbox input "true"
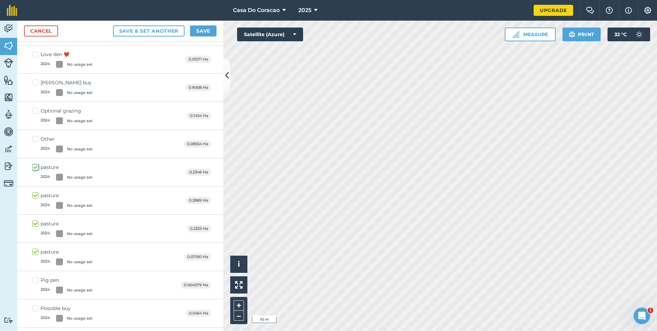
scroll to position [683, 0]
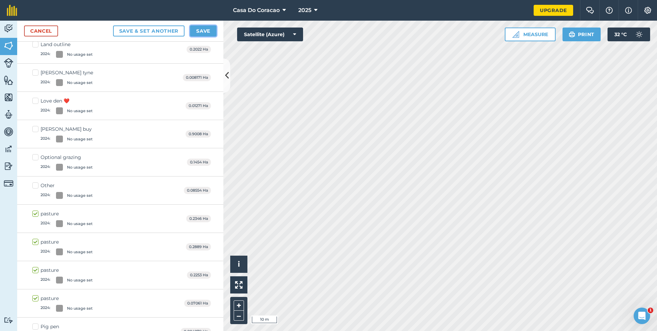
click at [207, 30] on button "Save" at bounding box center [203, 30] width 26 height 11
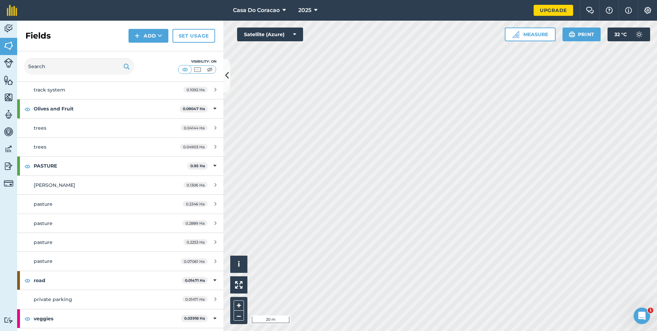
scroll to position [316, 0]
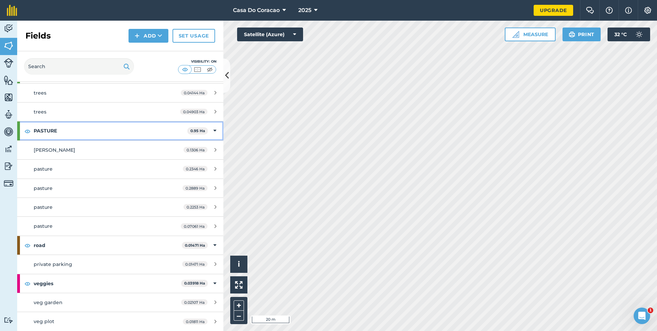
click at [213, 128] on icon at bounding box center [214, 131] width 3 height 8
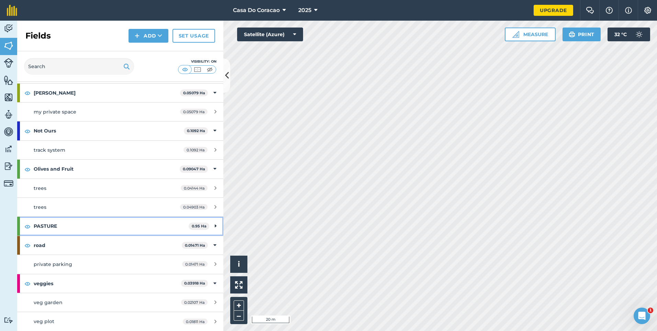
drag, startPoint x: 114, startPoint y: 225, endPoint x: 78, endPoint y: 221, distance: 36.3
click at [78, 221] on strong "PASTURE" at bounding box center [111, 226] width 155 height 19
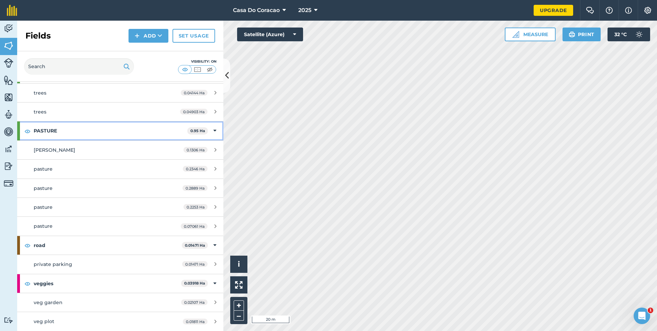
click at [87, 130] on strong "PASTURE" at bounding box center [111, 130] width 154 height 19
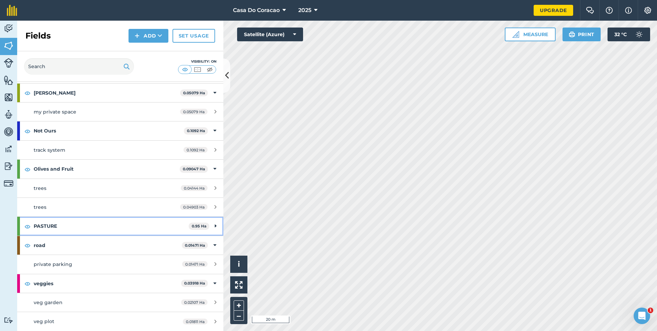
scroll to position [221, 0]
click at [187, 68] on img at bounding box center [185, 69] width 9 height 7
